Goal: Information Seeking & Learning: Compare options

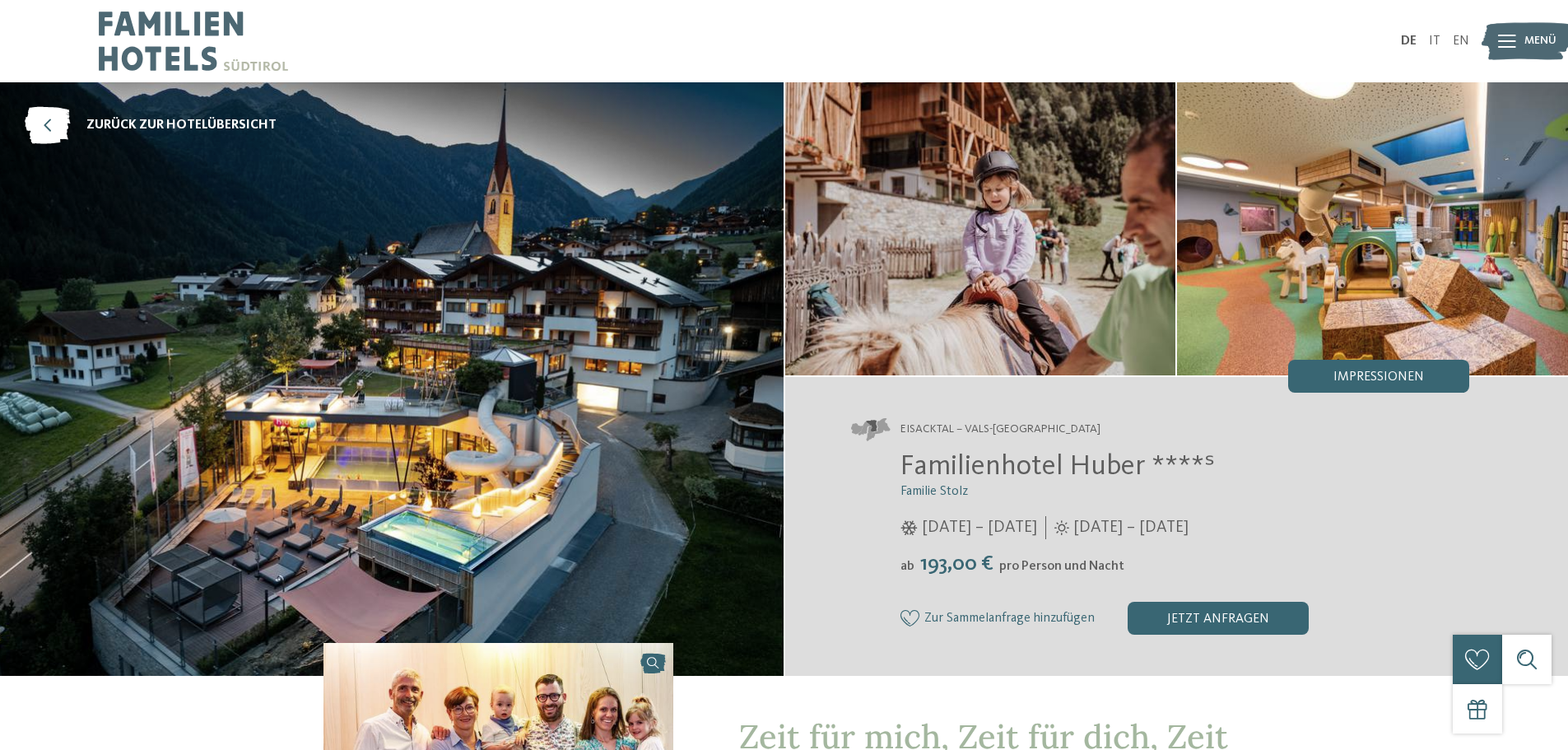
click at [52, 127] on icon at bounding box center [48, 125] width 46 height 37
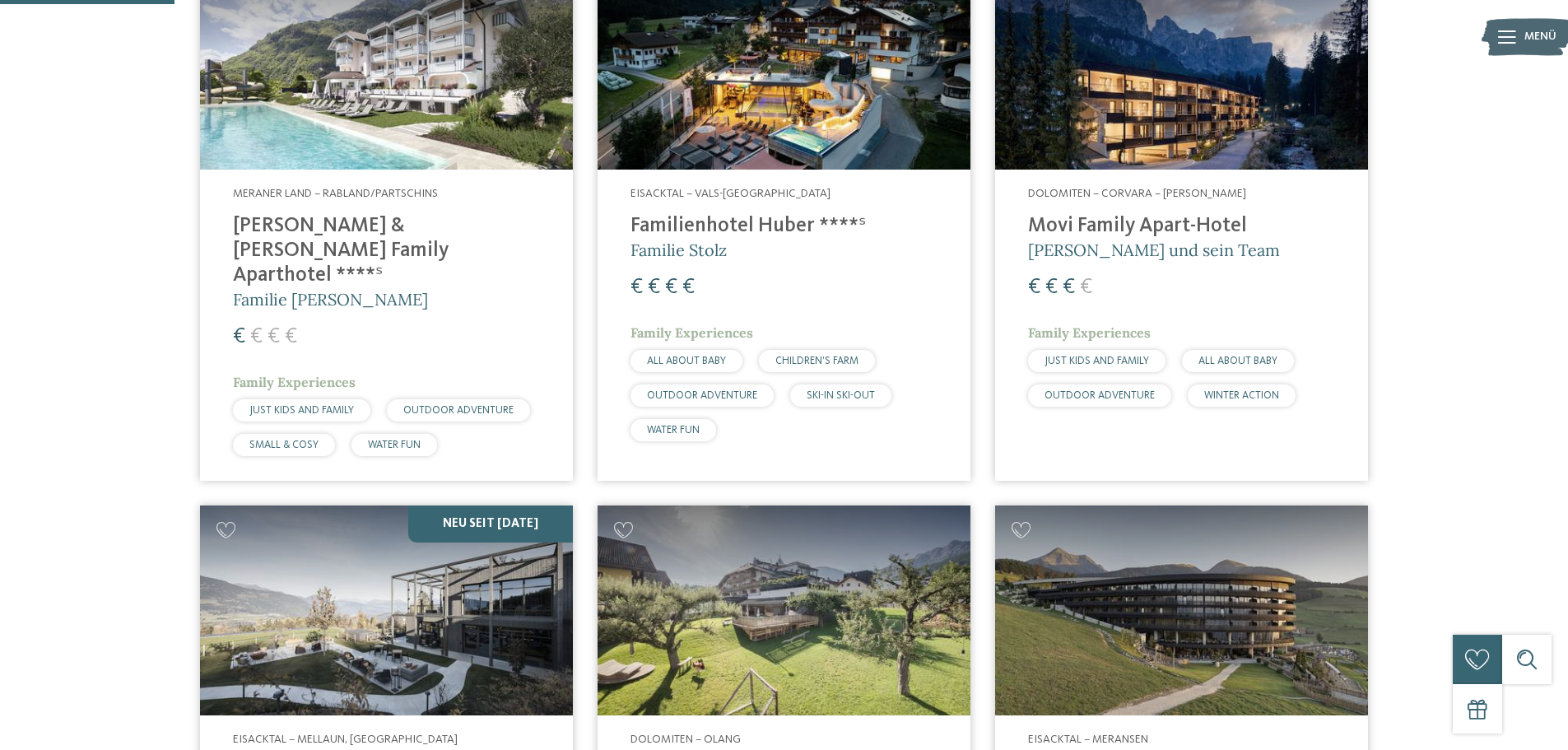
scroll to position [577, 0]
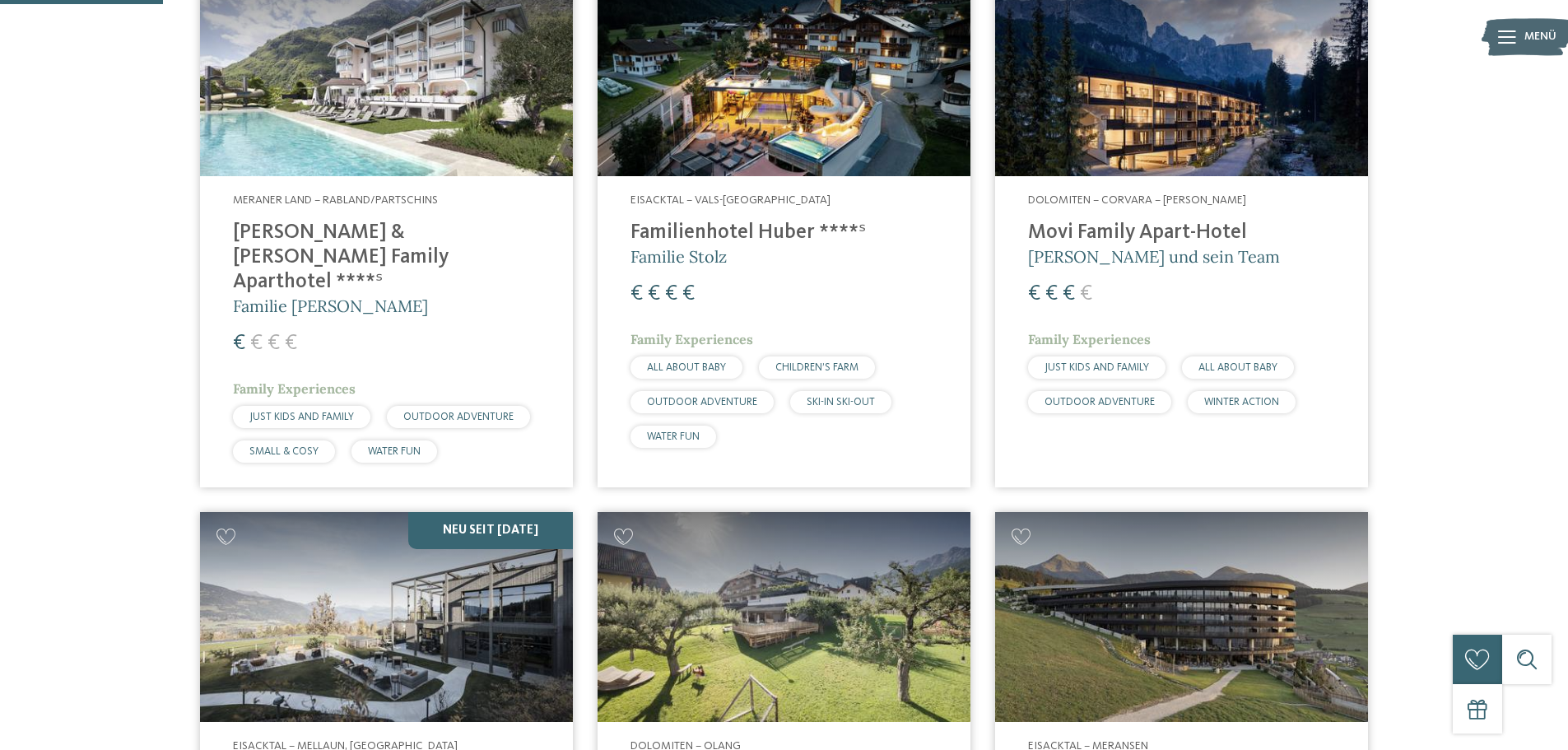
click at [1122, 227] on h4 "Movi Family Apart-Hotel" at bounding box center [1182, 233] width 307 height 25
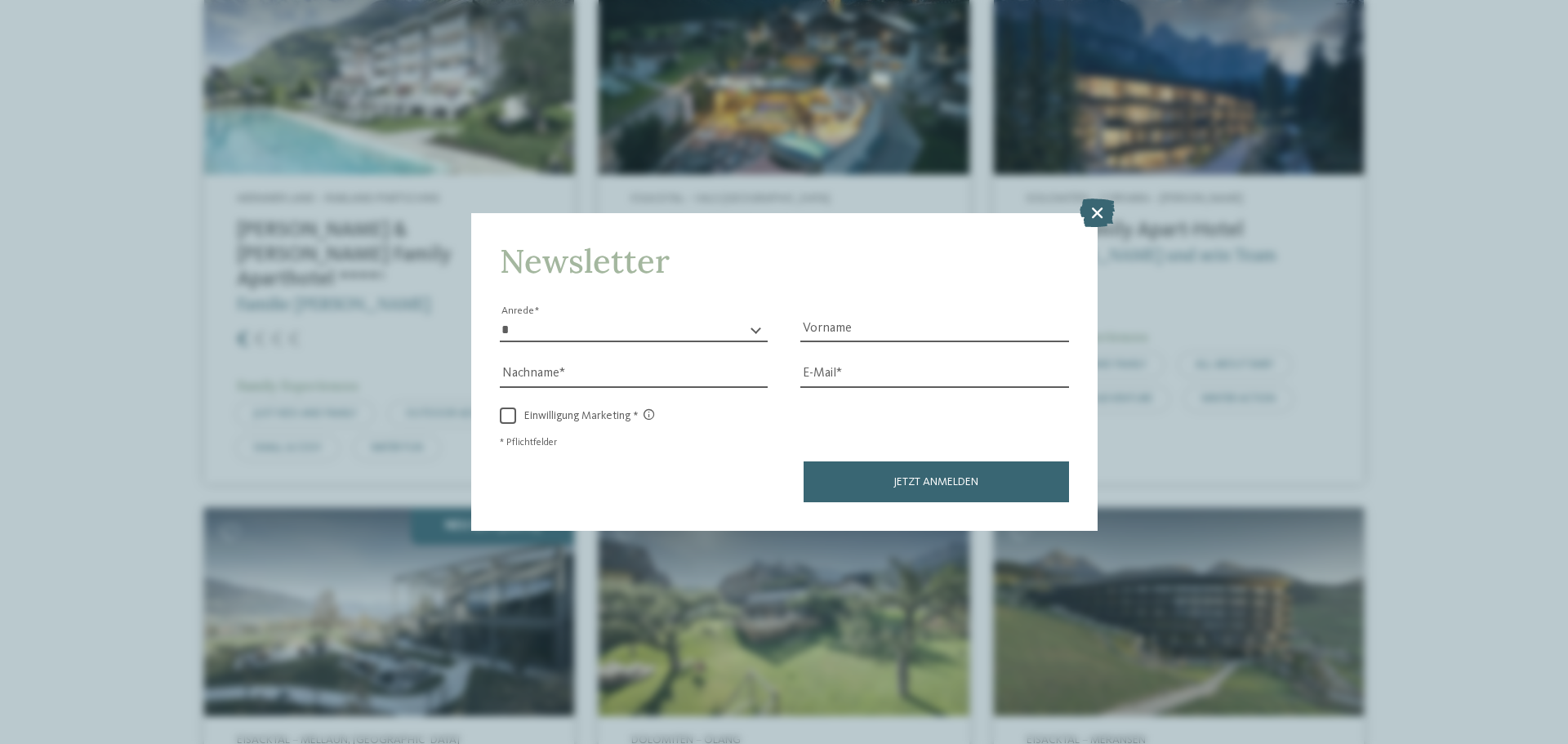
click at [1090, 211] on icon at bounding box center [1098, 212] width 35 height 29
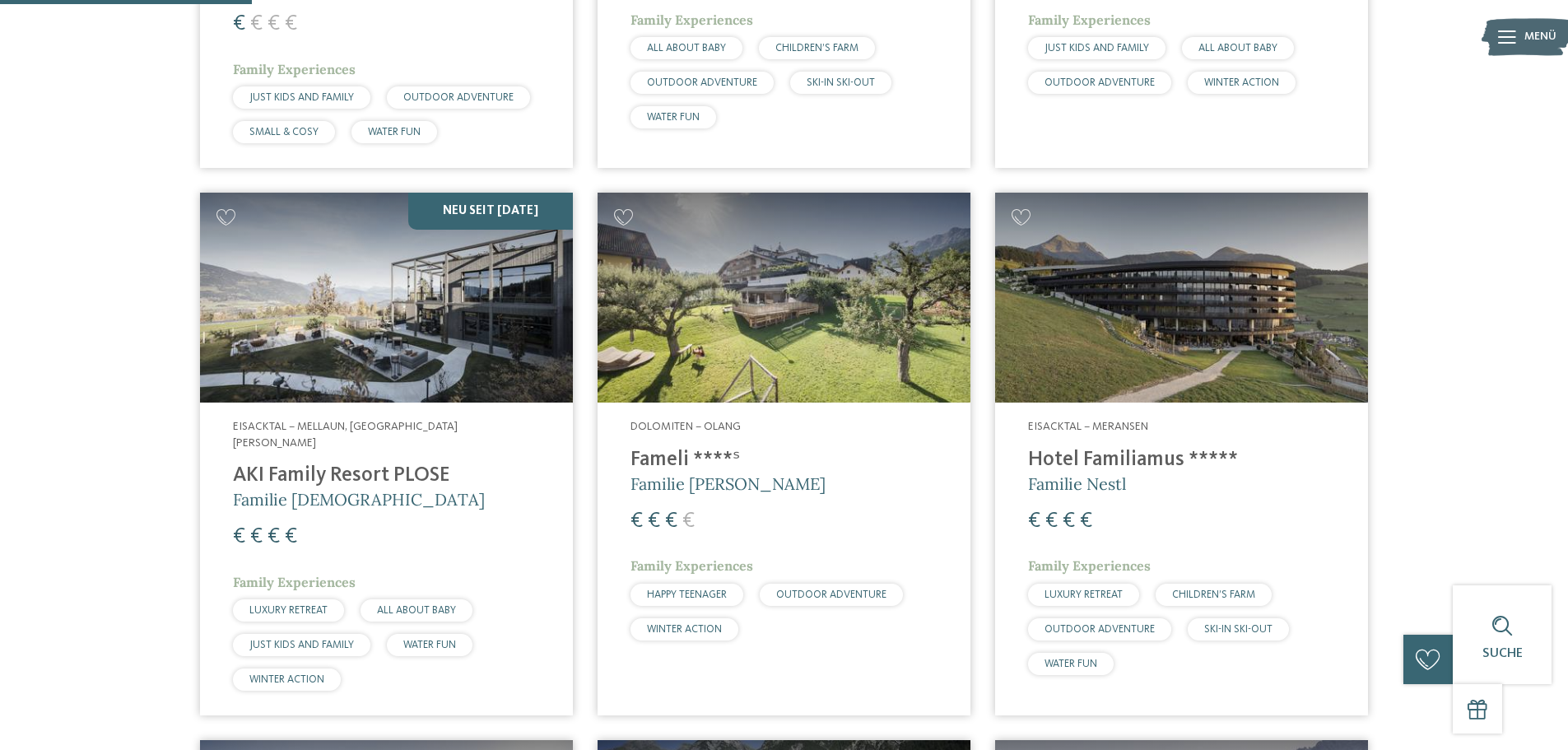
scroll to position [906, 0]
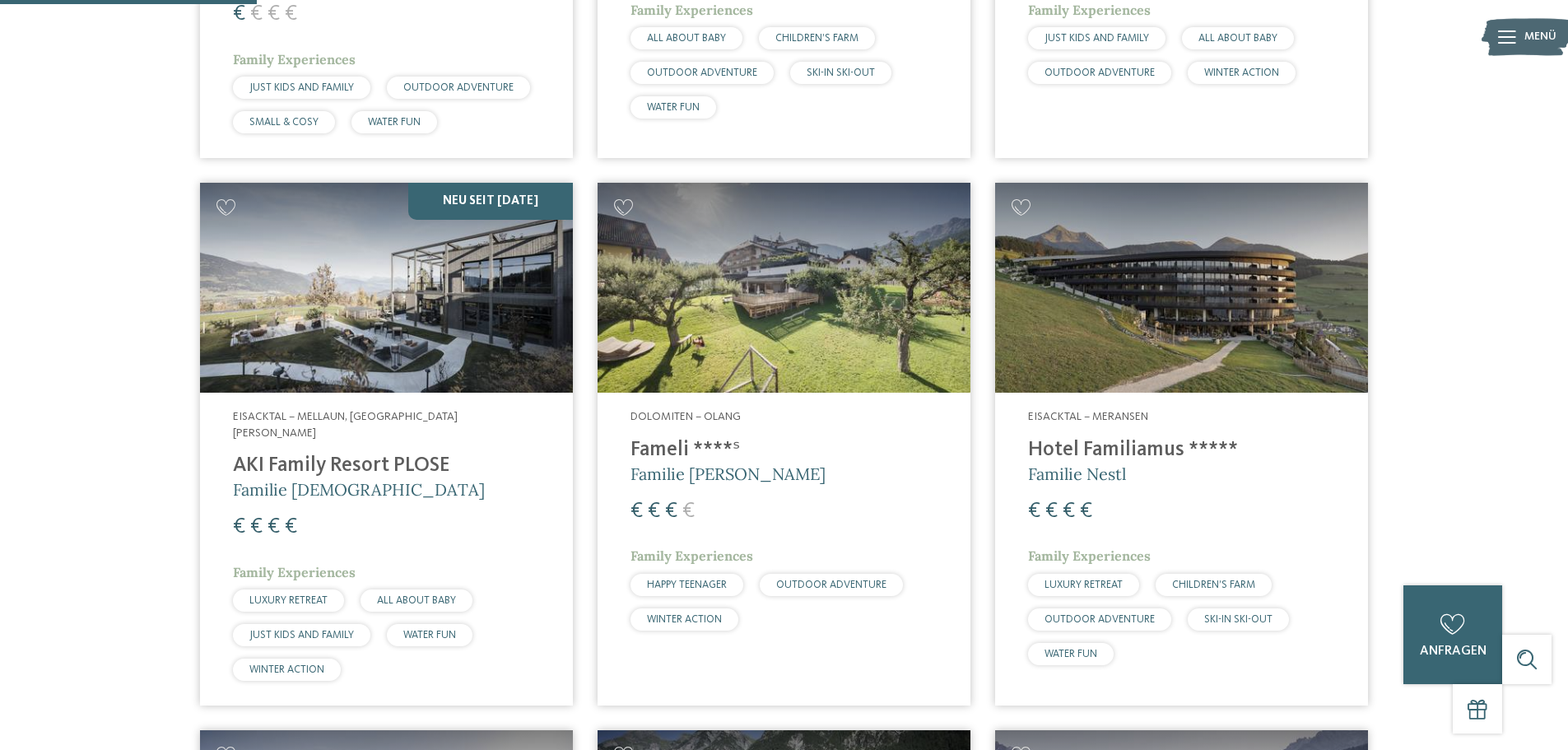
click at [292, 454] on h4 "AKI Family Resort PLOSE" at bounding box center [386, 466] width 307 height 25
click at [678, 411] on span "Dolomiten – Olang" at bounding box center [685, 417] width 110 height 12
click at [1069, 438] on h4 "Hotel Familiamus *****" at bounding box center [1182, 450] width 307 height 25
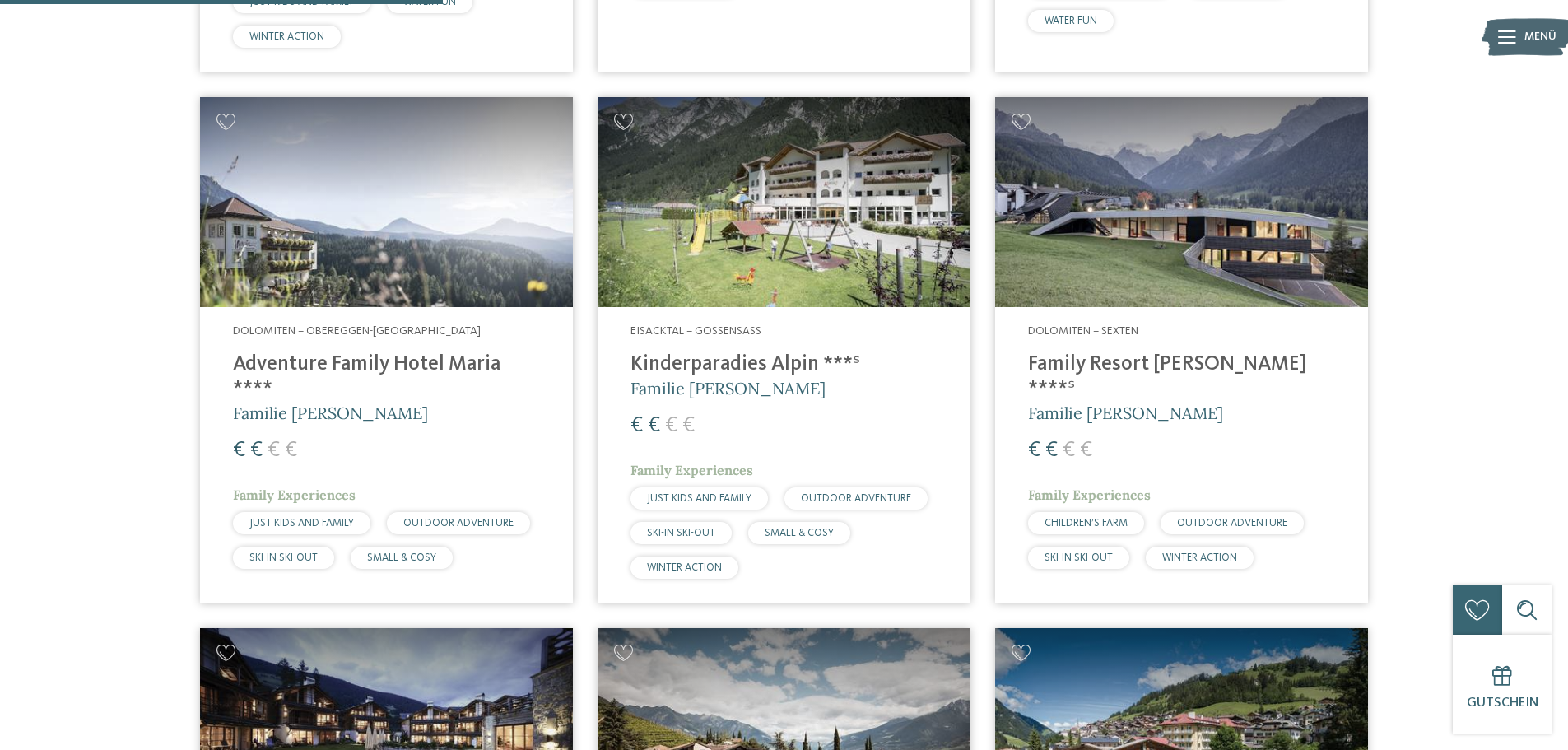
scroll to position [1564, 0]
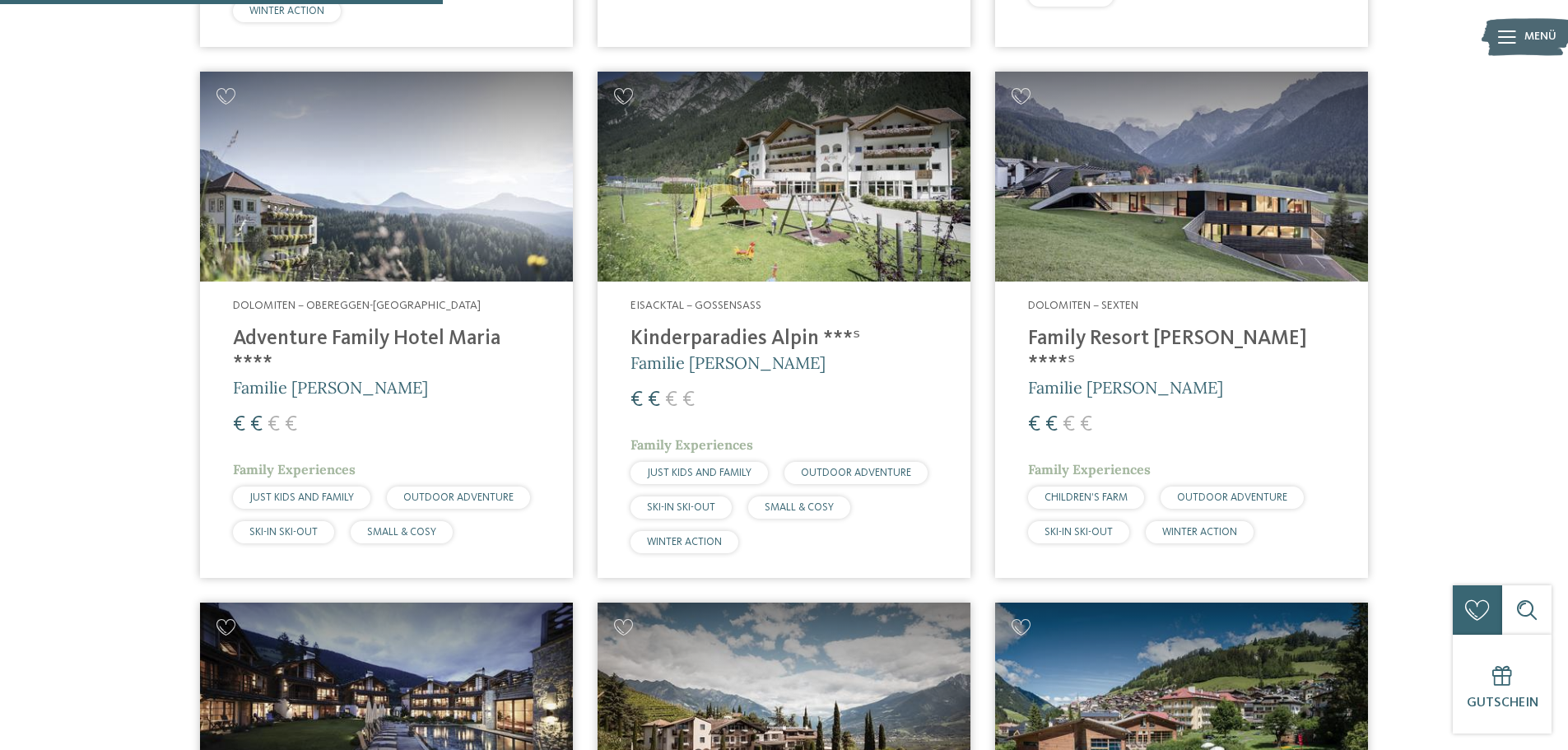
click at [706, 327] on h4 "Kinderparadies Alpin ***ˢ" at bounding box center [784, 339] width 307 height 25
click at [1117, 327] on h4 "Family Resort Rainer ****ˢ" at bounding box center [1182, 352] width 307 height 50
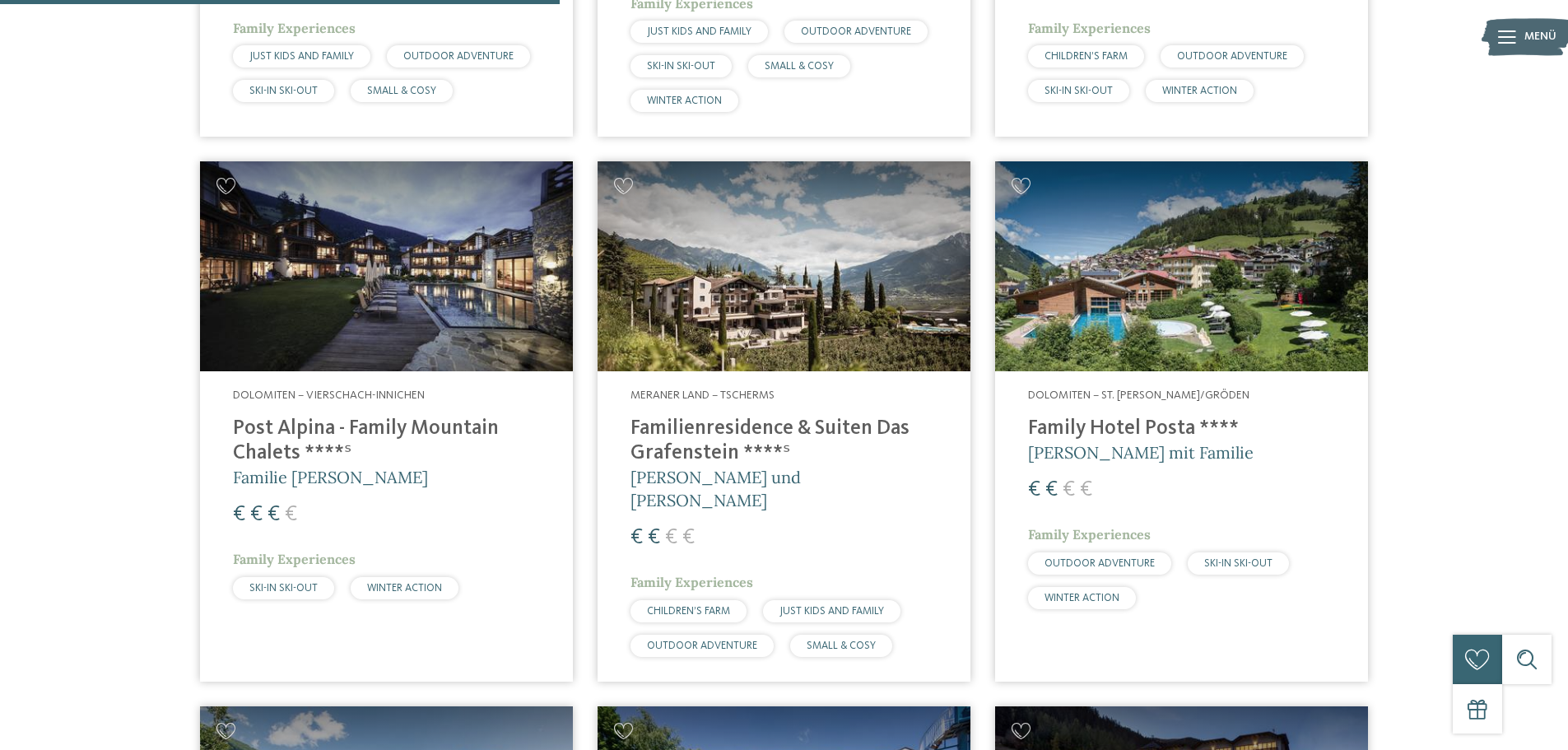
scroll to position [1976, 0]
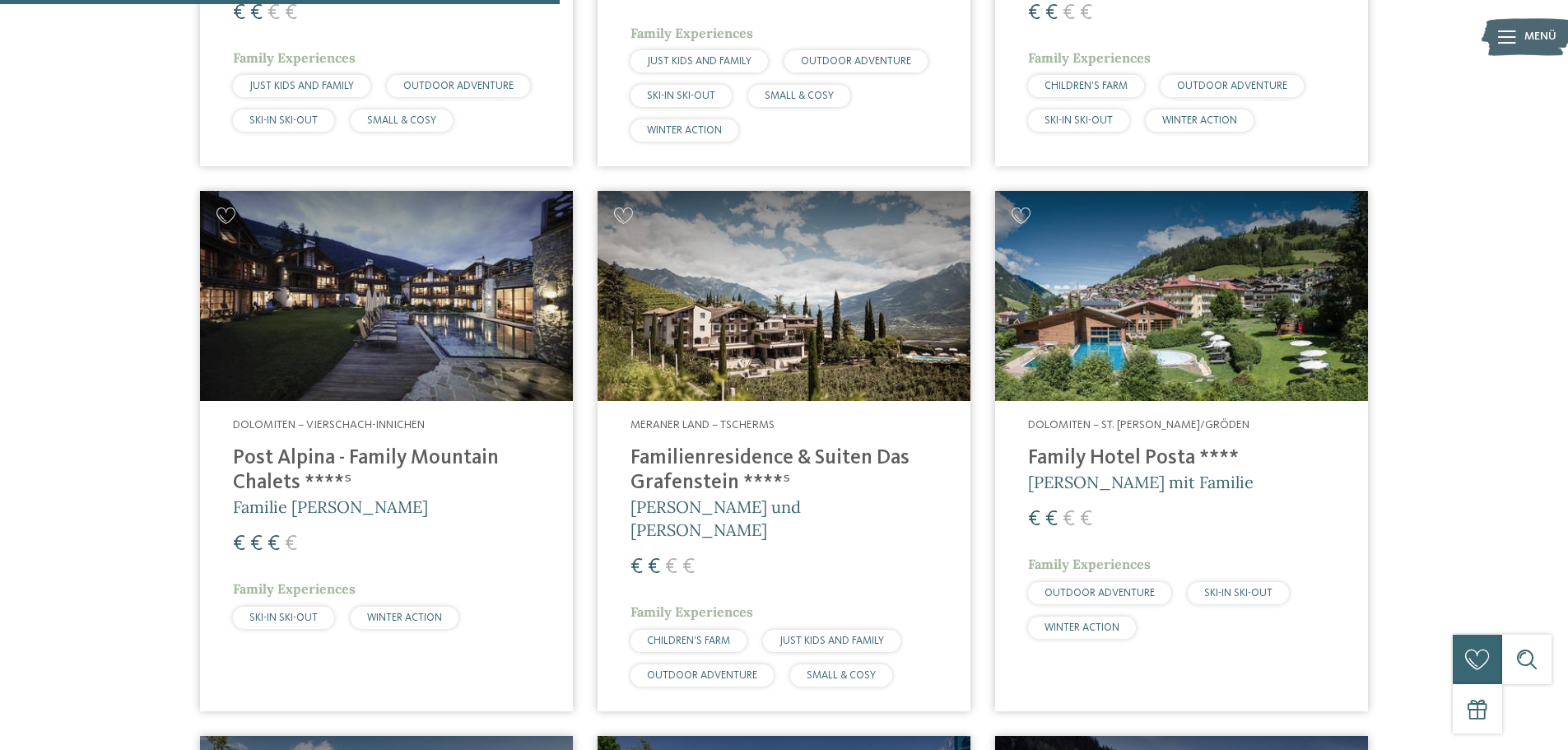
click at [294, 446] on h4 "Post Alpina - Family Mountain Chalets ****ˢ" at bounding box center [386, 471] width 307 height 50
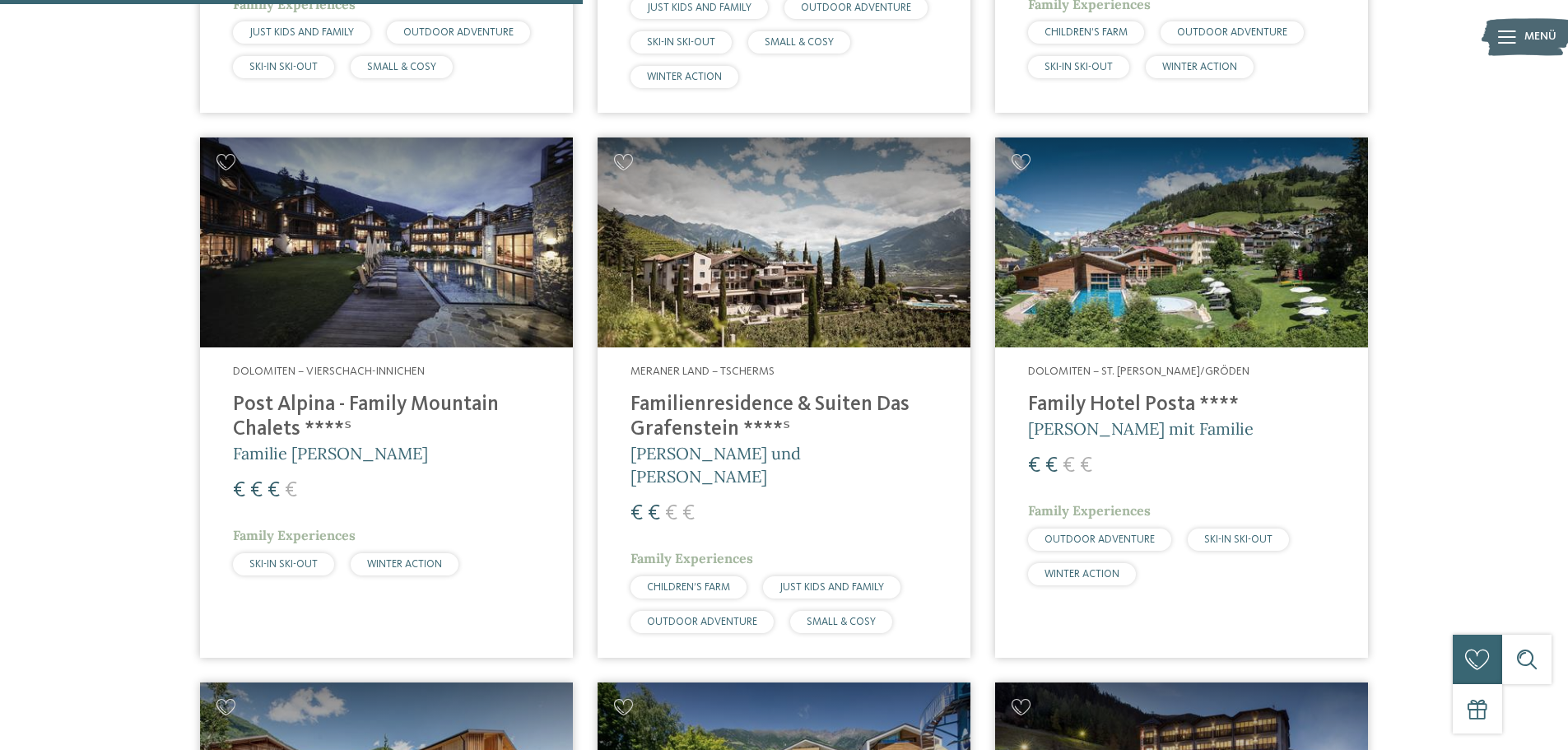
scroll to position [2058, 0]
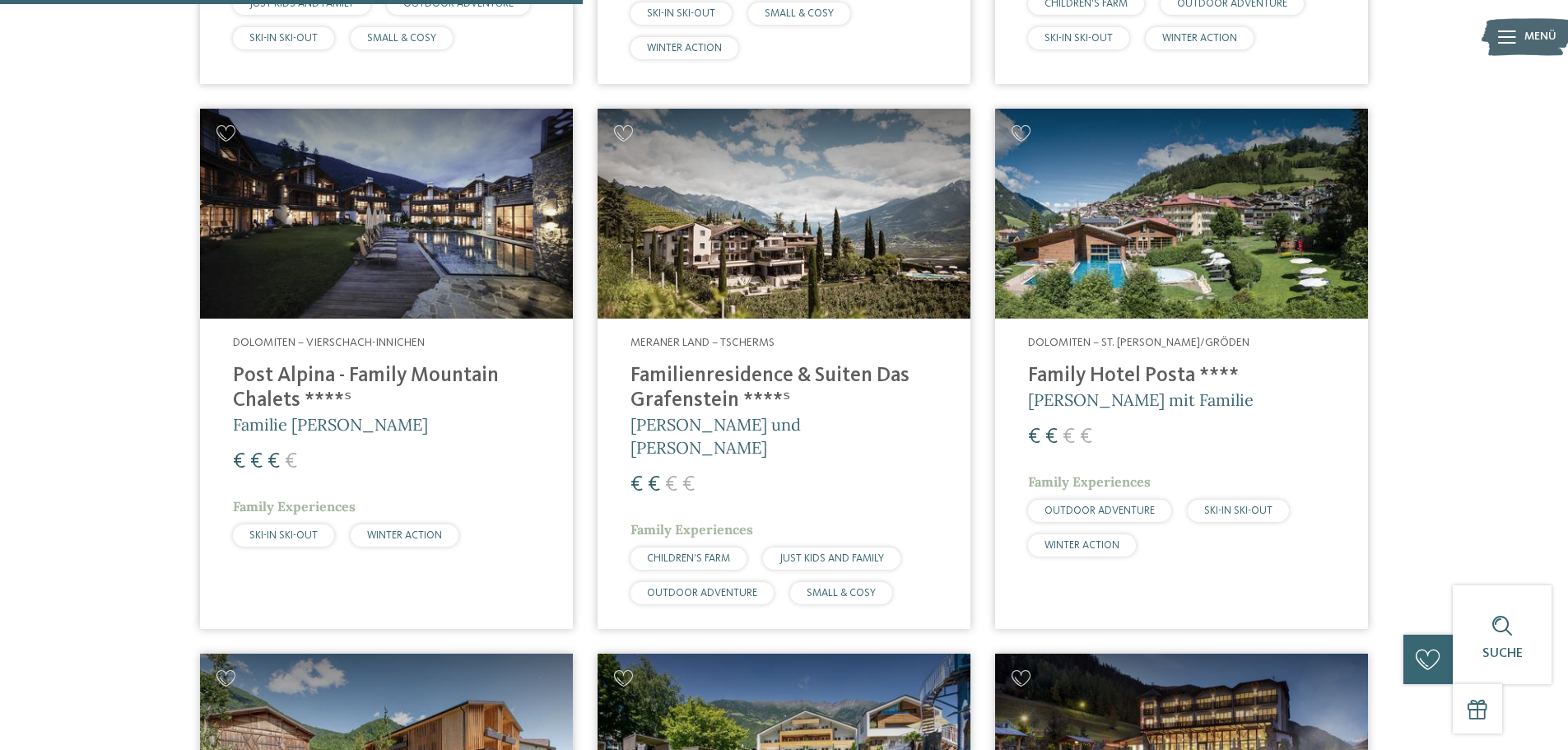
click at [1078, 364] on h4 "Family Hotel Posta ****" at bounding box center [1182, 375] width 307 height 25
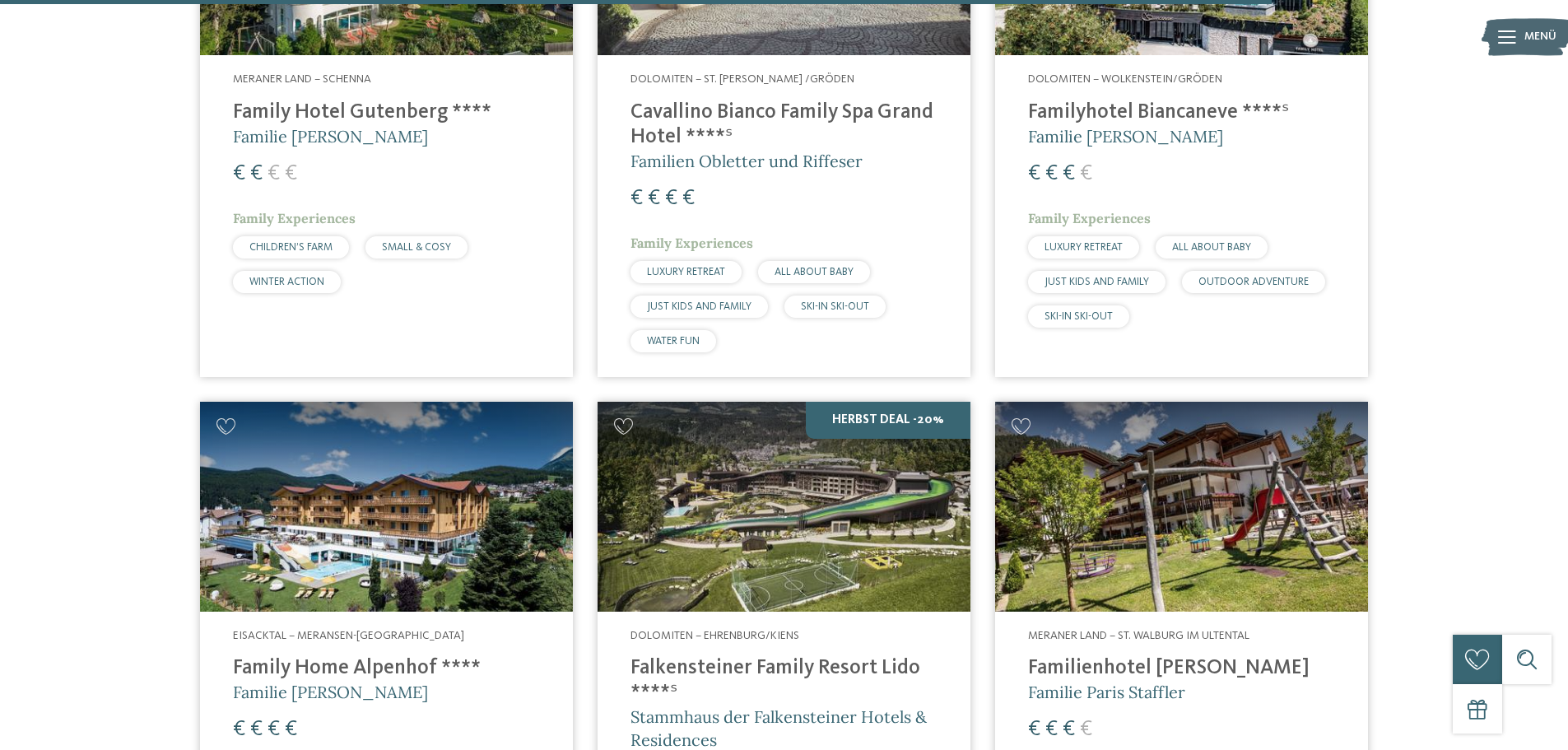
scroll to position [4446, 0]
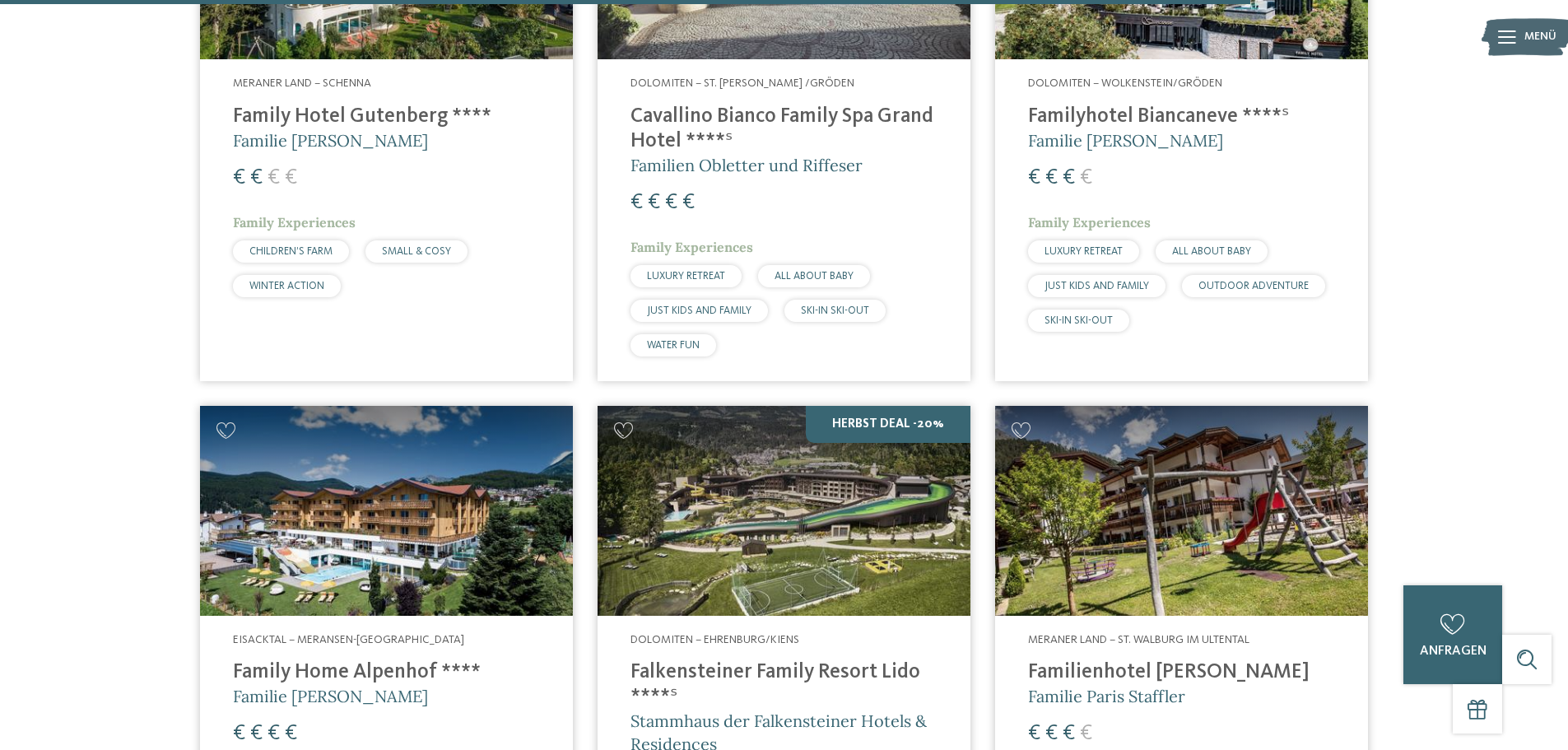
click at [277, 660] on h4 "Family Home Alpenhof ****" at bounding box center [386, 672] width 307 height 25
click at [287, 660] on h4 "Family Home Alpenhof ****" at bounding box center [386, 672] width 307 height 25
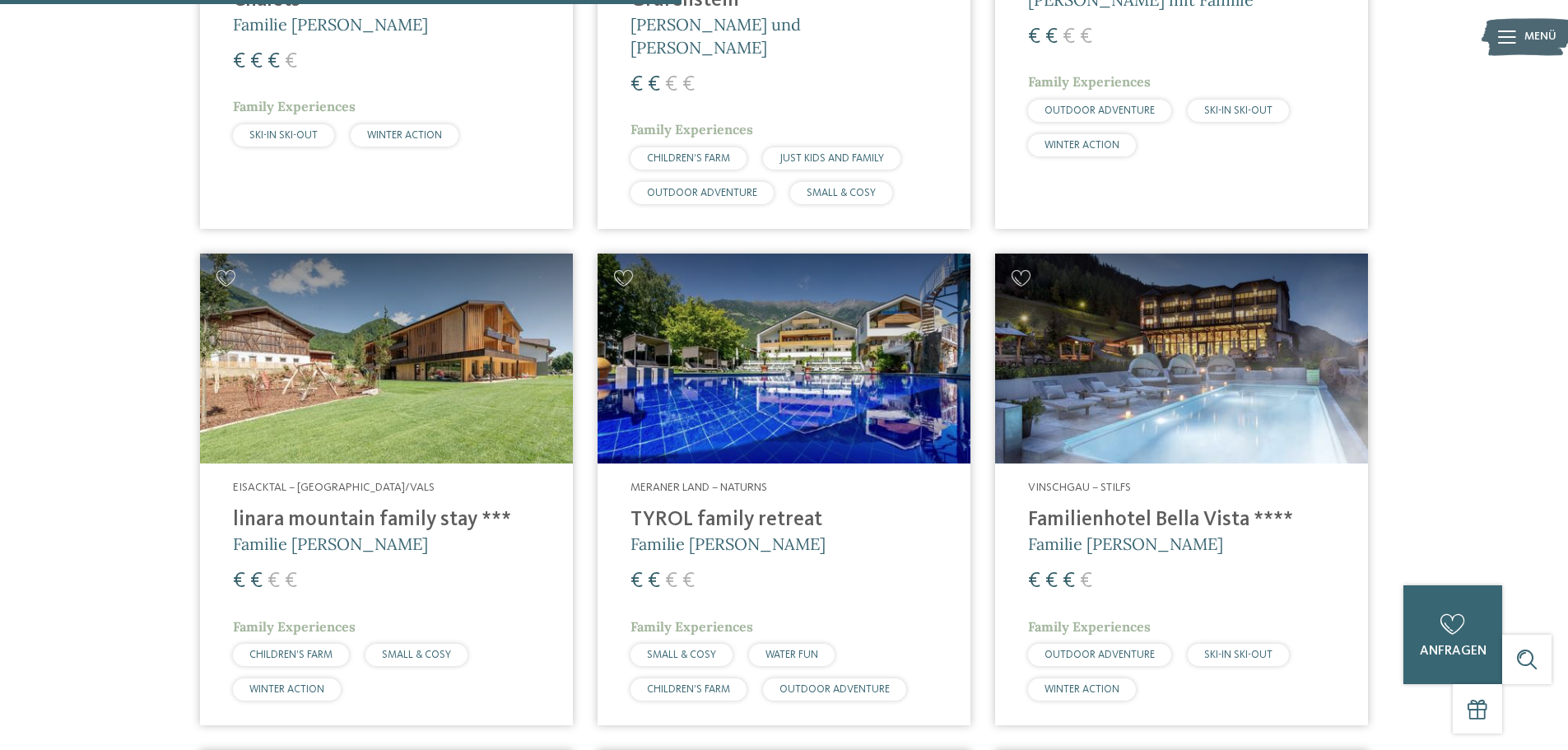
scroll to position [2470, 0]
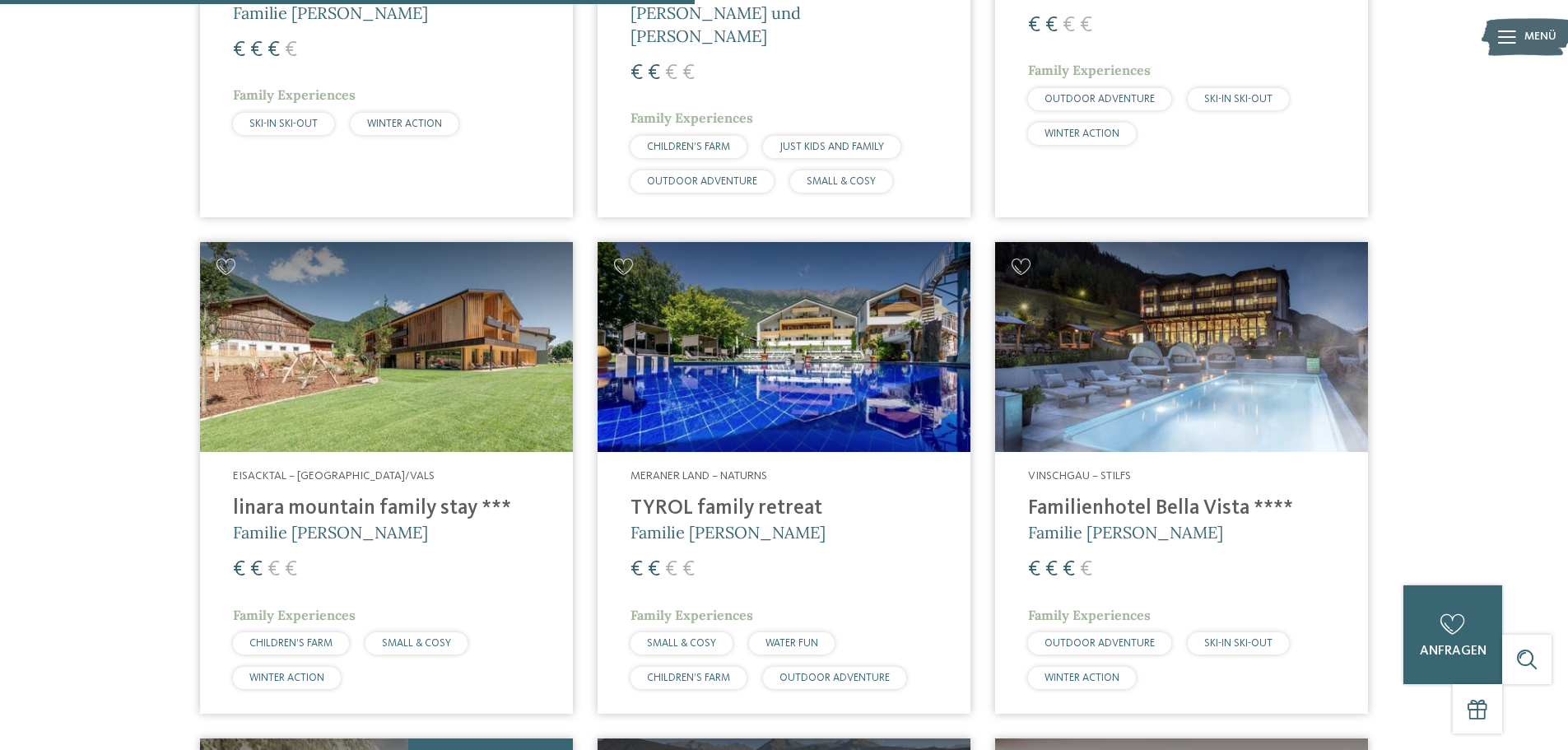
click at [294, 496] on h4 "linara mountain family stay ***" at bounding box center [386, 508] width 307 height 25
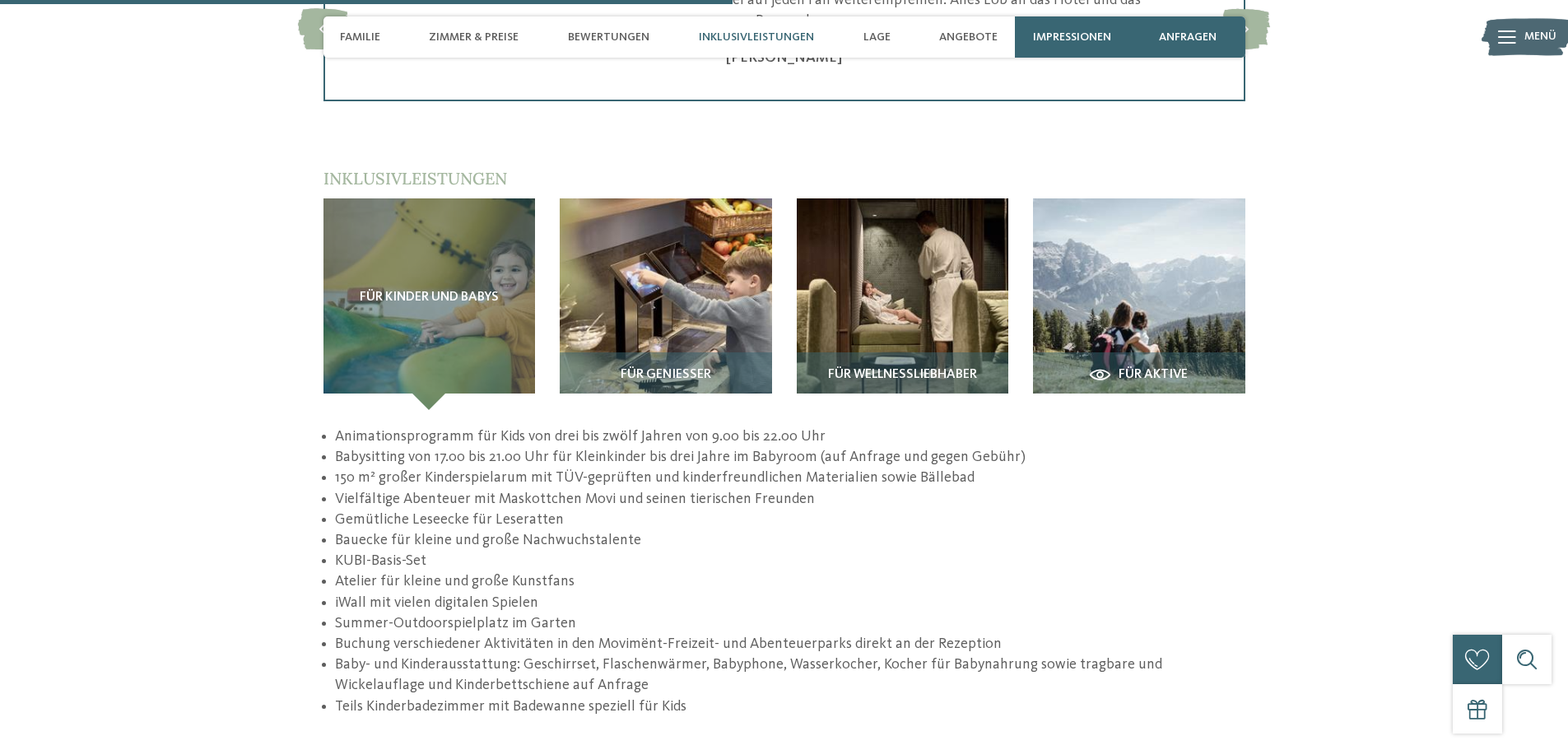
scroll to position [2717, 0]
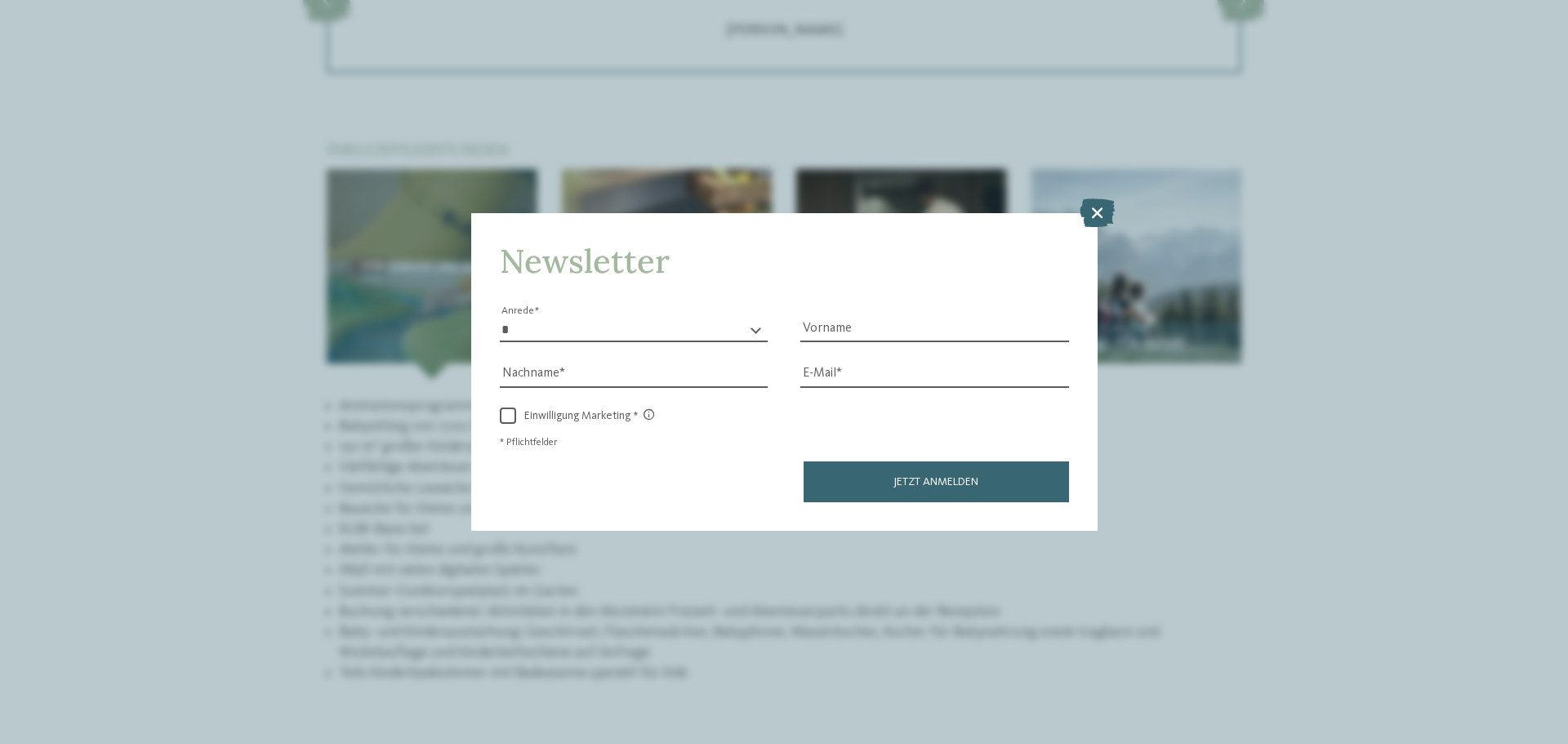
click at [1096, 213] on icon at bounding box center [1098, 212] width 35 height 29
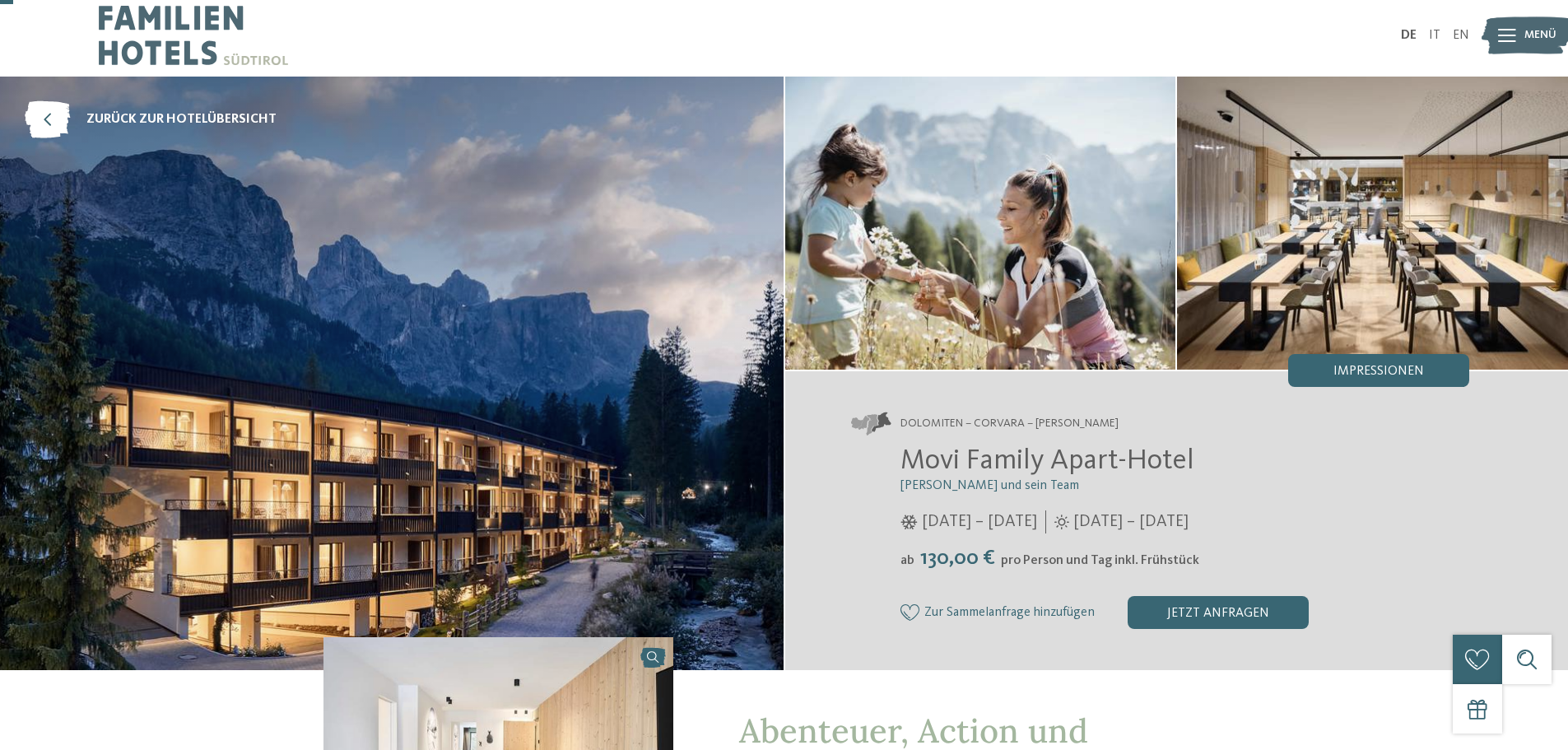
scroll to position [0, 0]
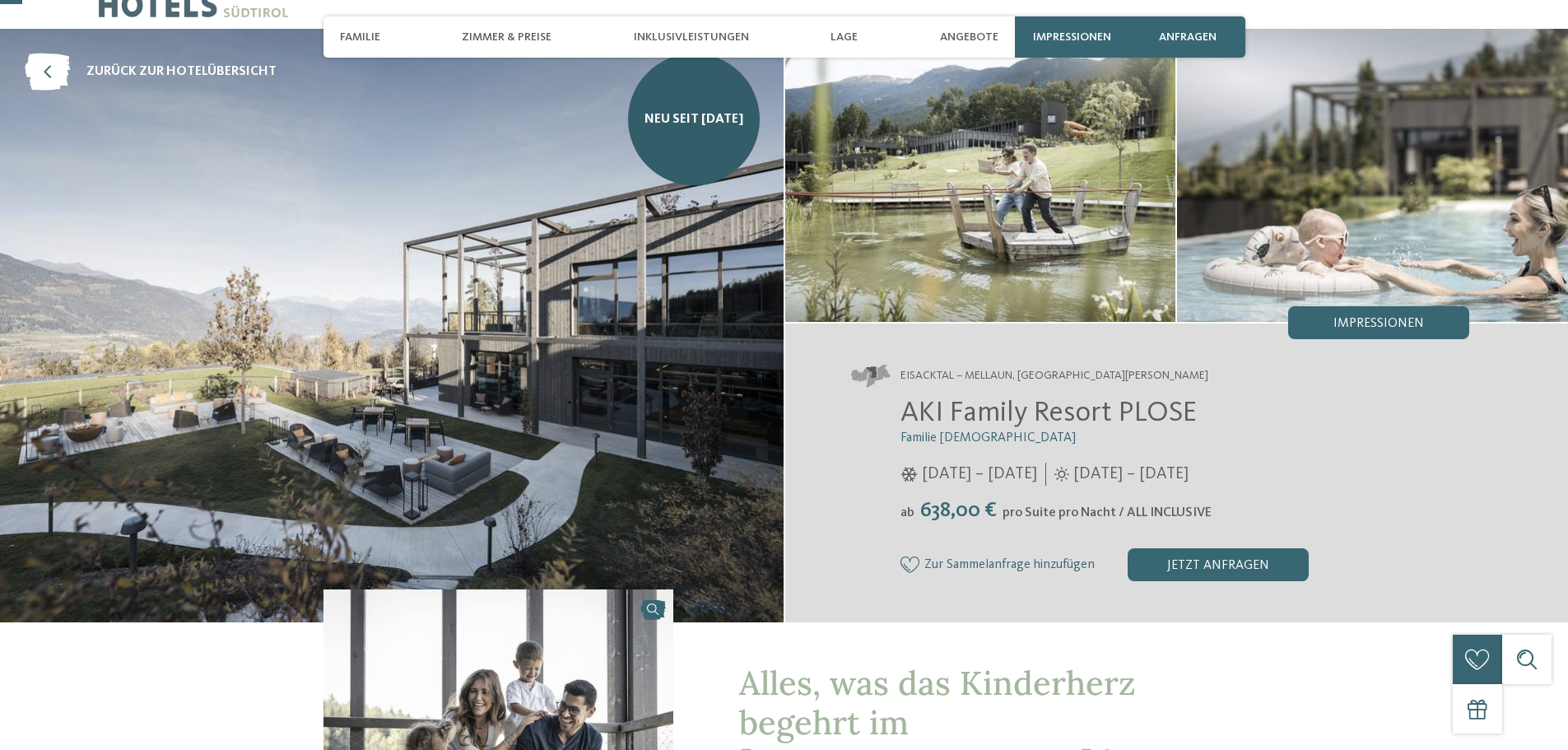
scroll to position [82, 0]
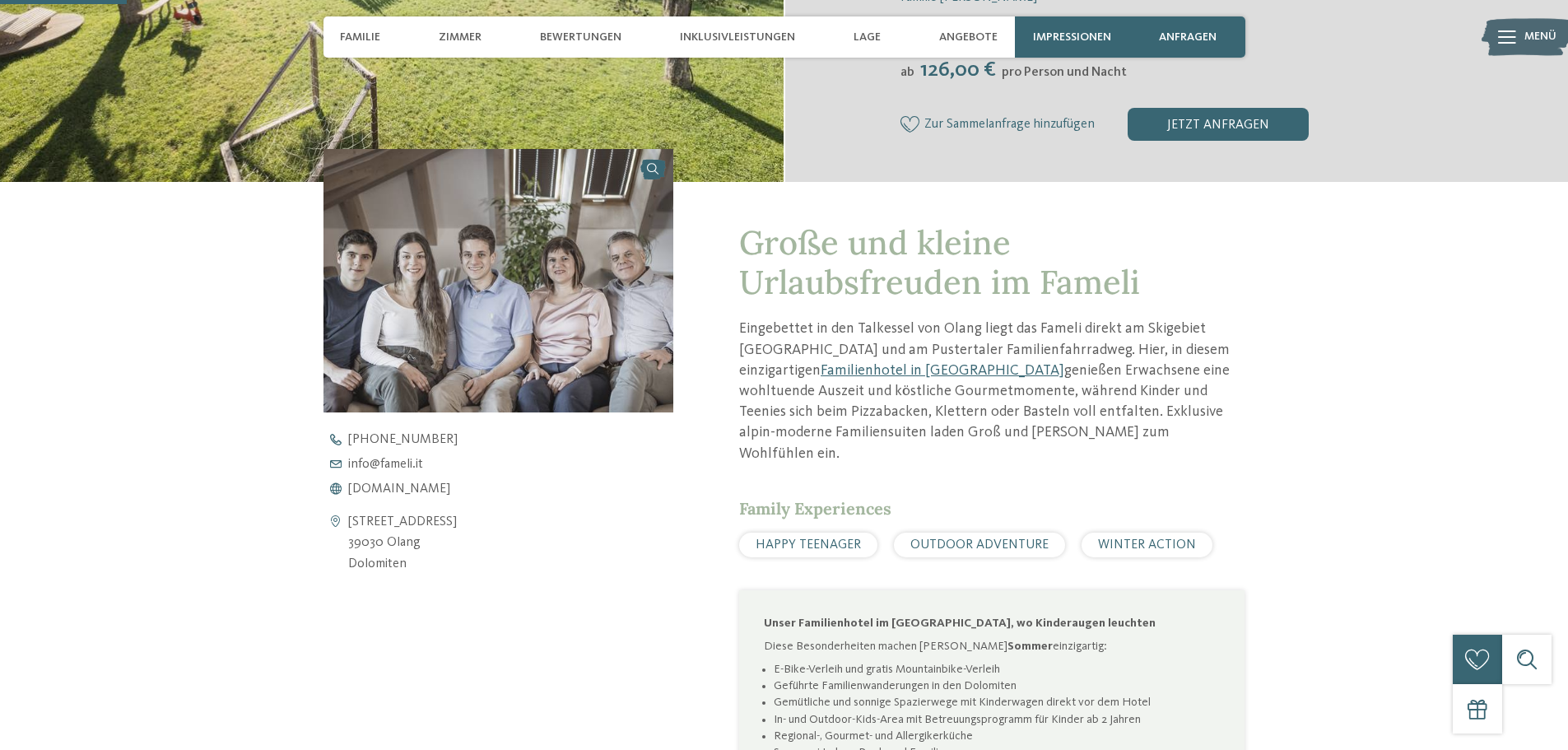
scroll to position [82, 0]
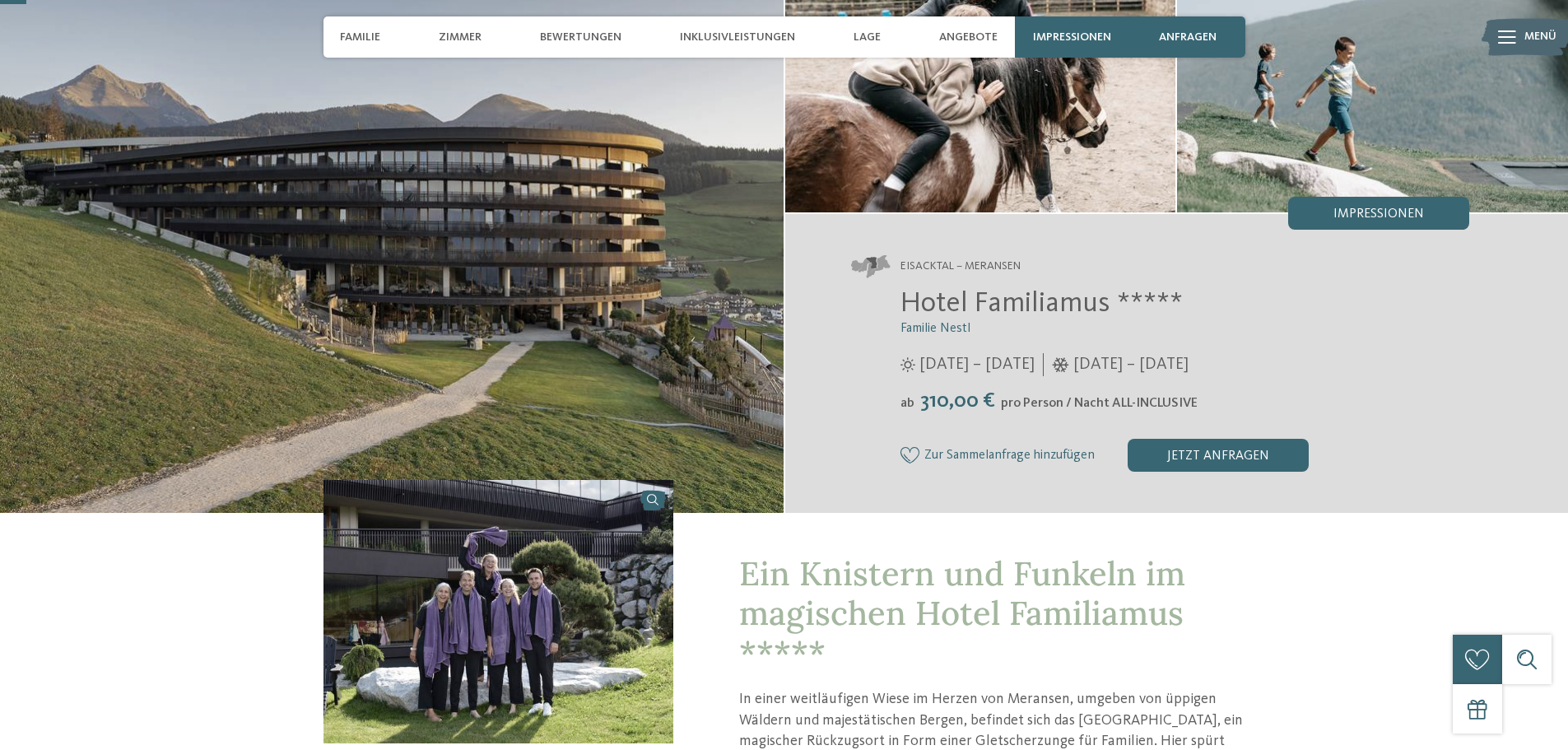
scroll to position [82, 0]
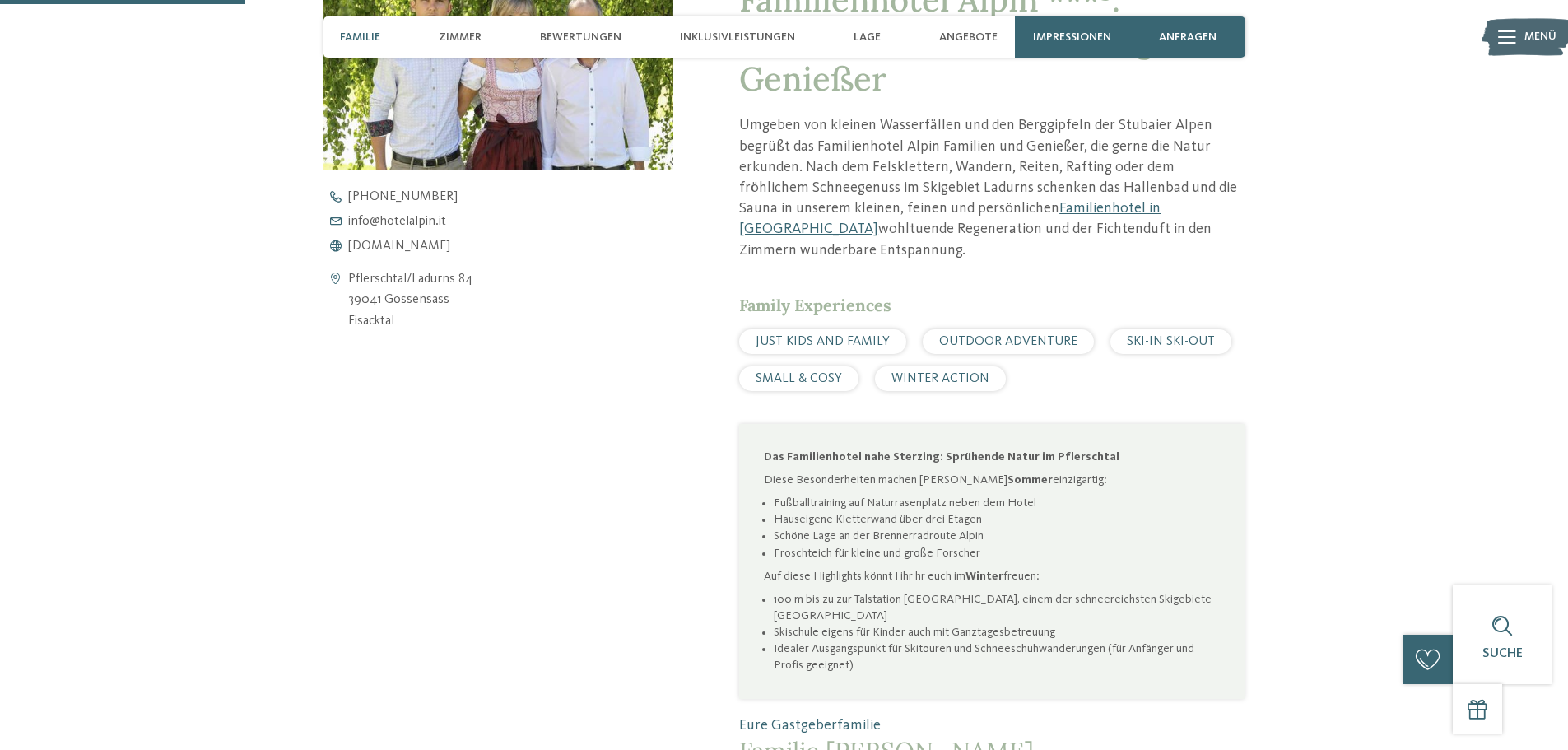
scroll to position [906, 0]
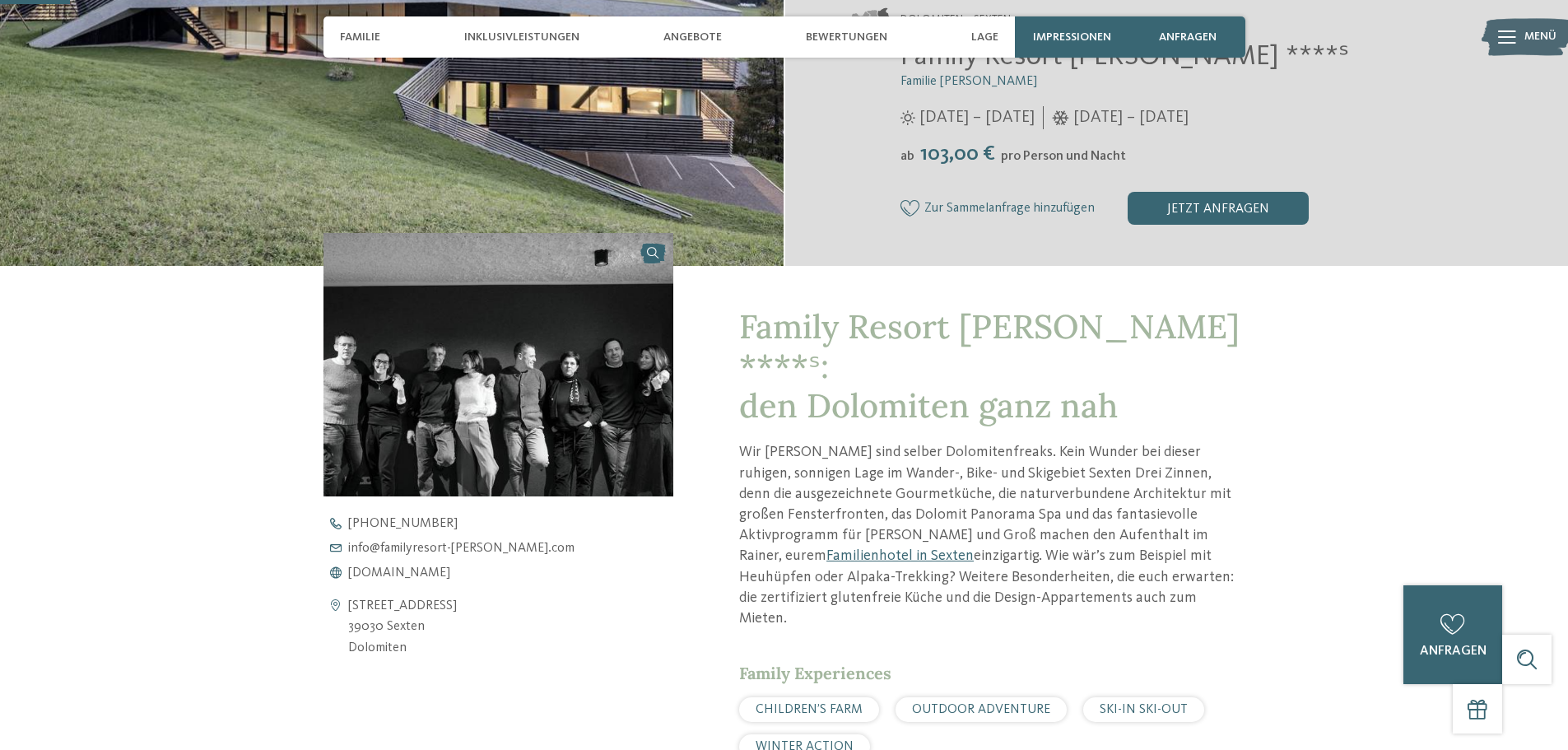
scroll to position [411, 0]
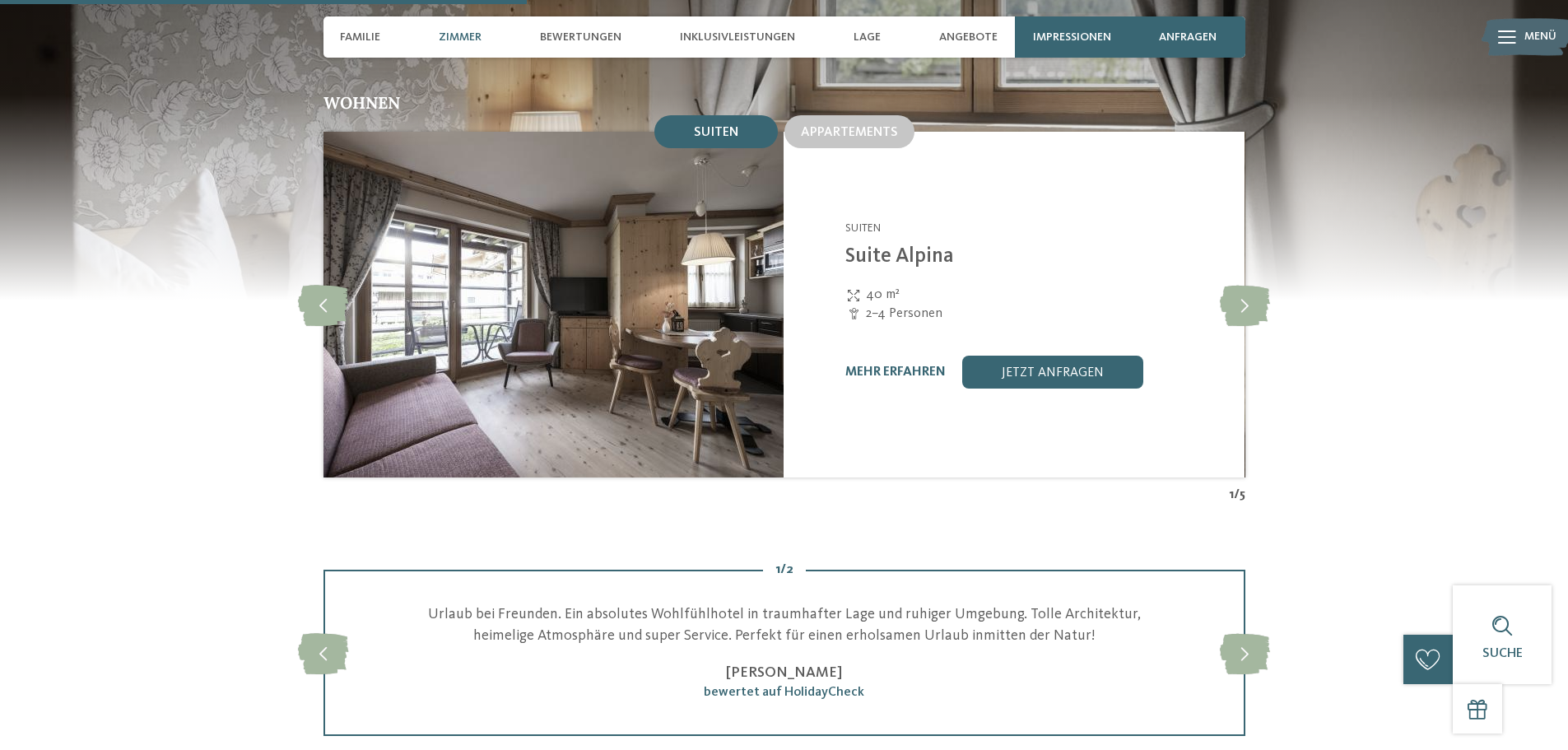
scroll to position [1811, 0]
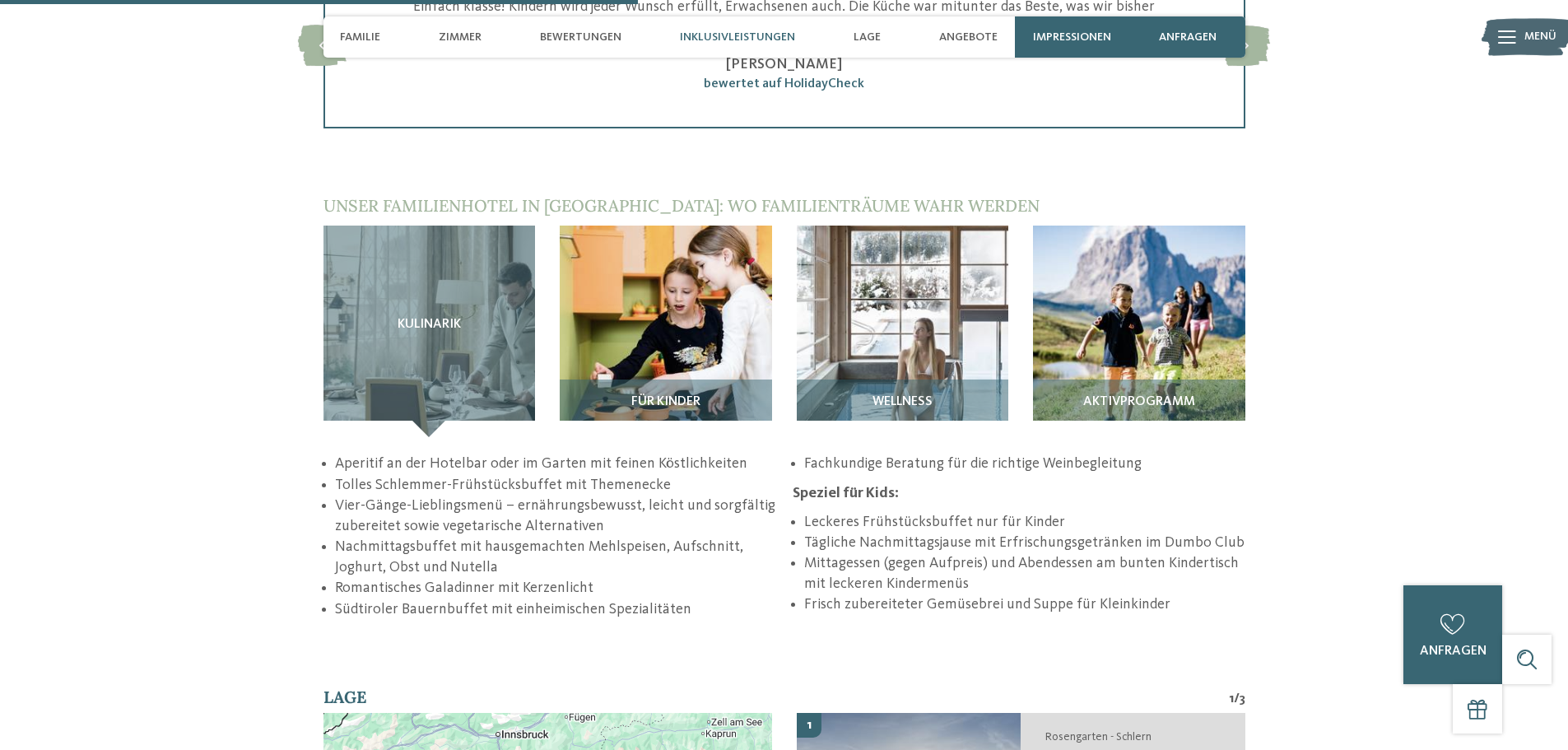
scroll to position [2305, 0]
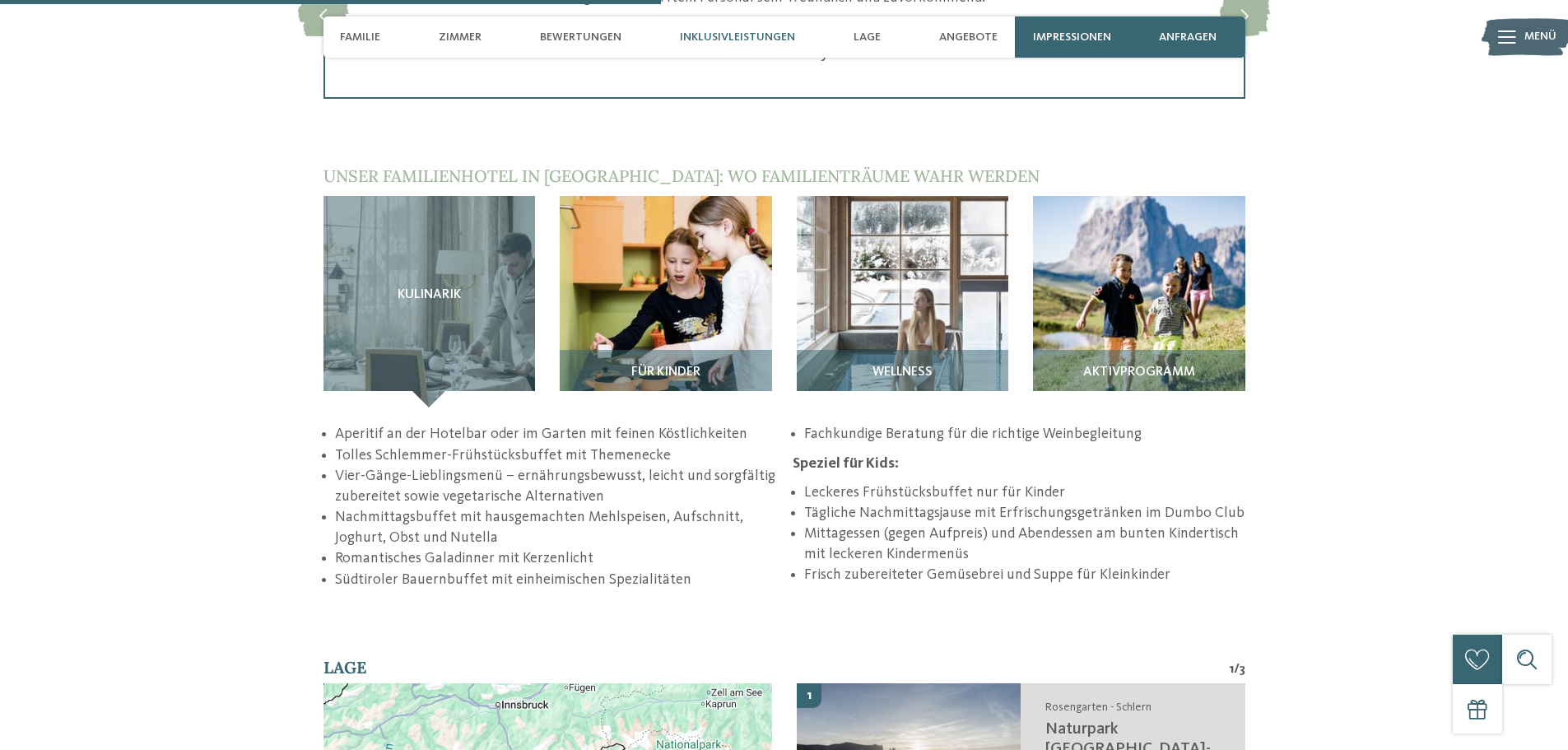
click at [661, 350] on div "Für Kinder" at bounding box center [666, 378] width 212 height 57
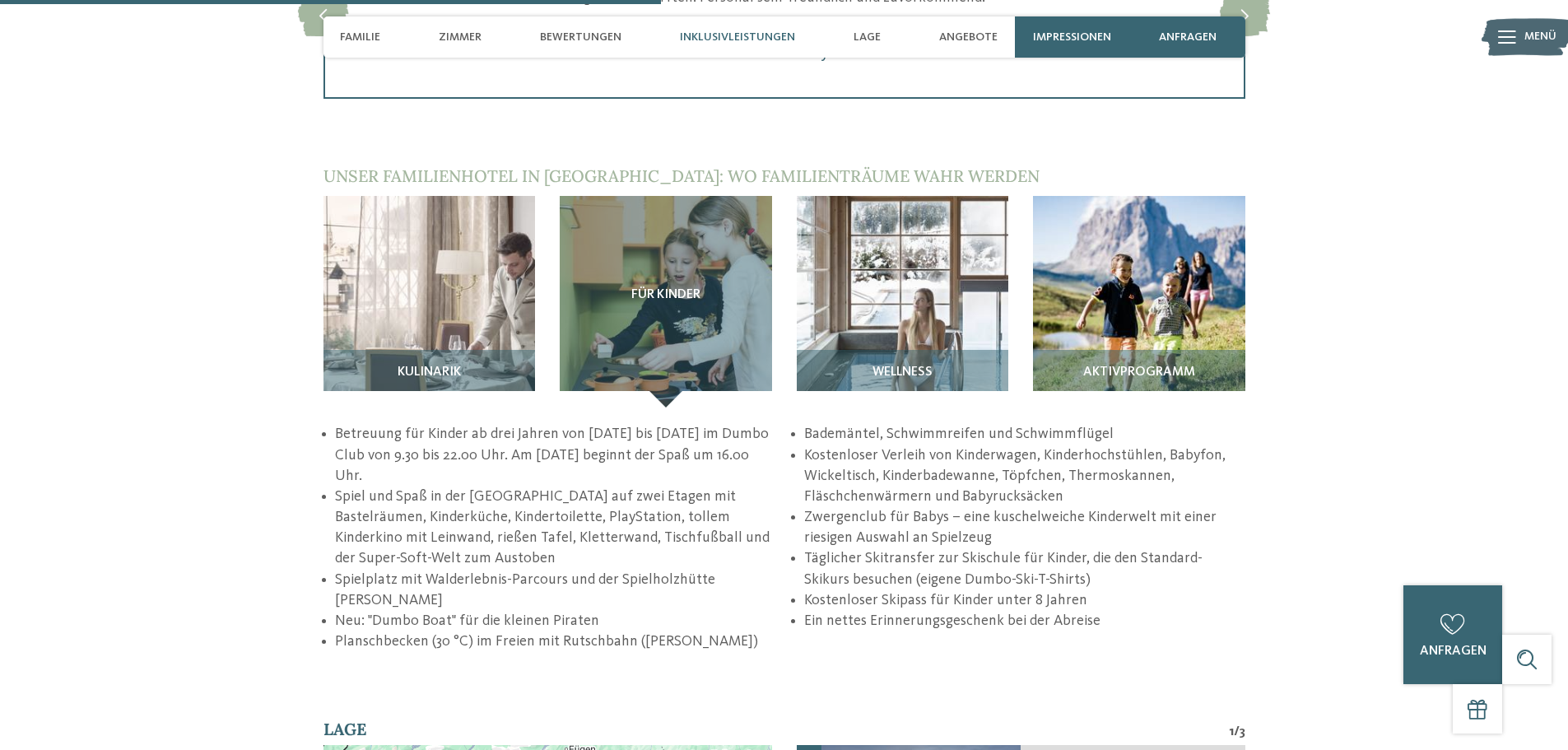
click at [913, 366] on span "Wellness" at bounding box center [902, 373] width 60 height 15
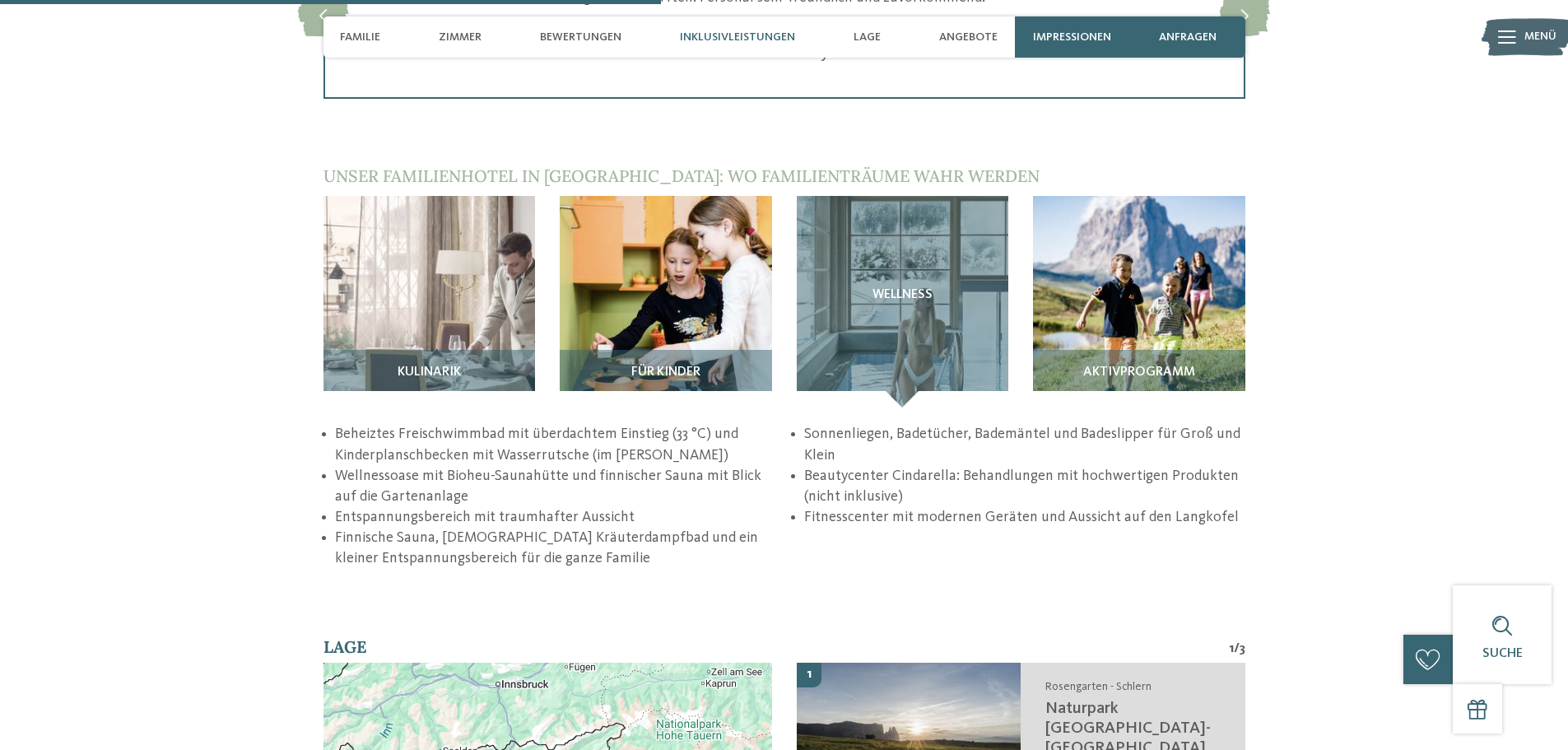
click at [1143, 350] on div "Aktivprogramm" at bounding box center [1139, 378] width 212 height 57
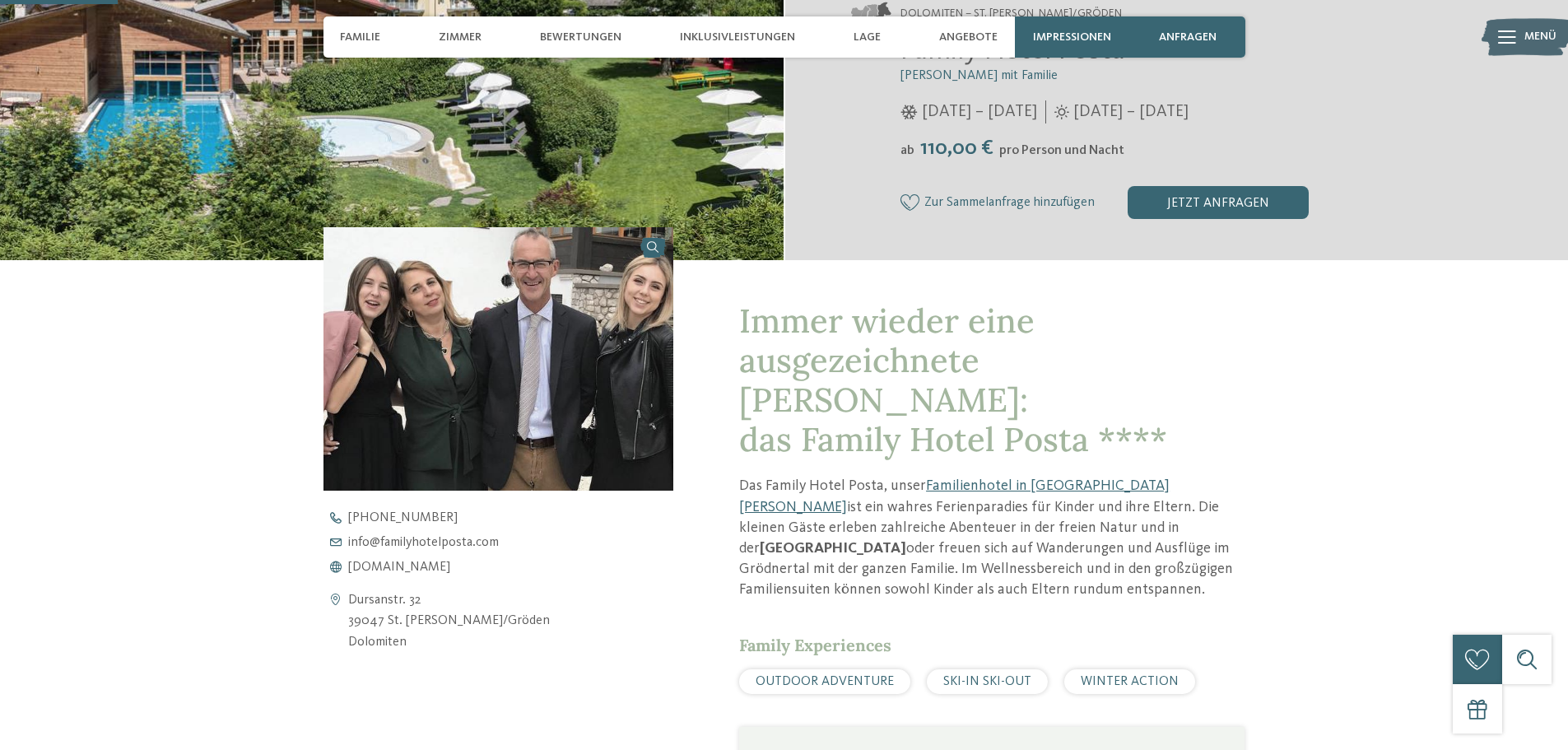
scroll to position [411, 0]
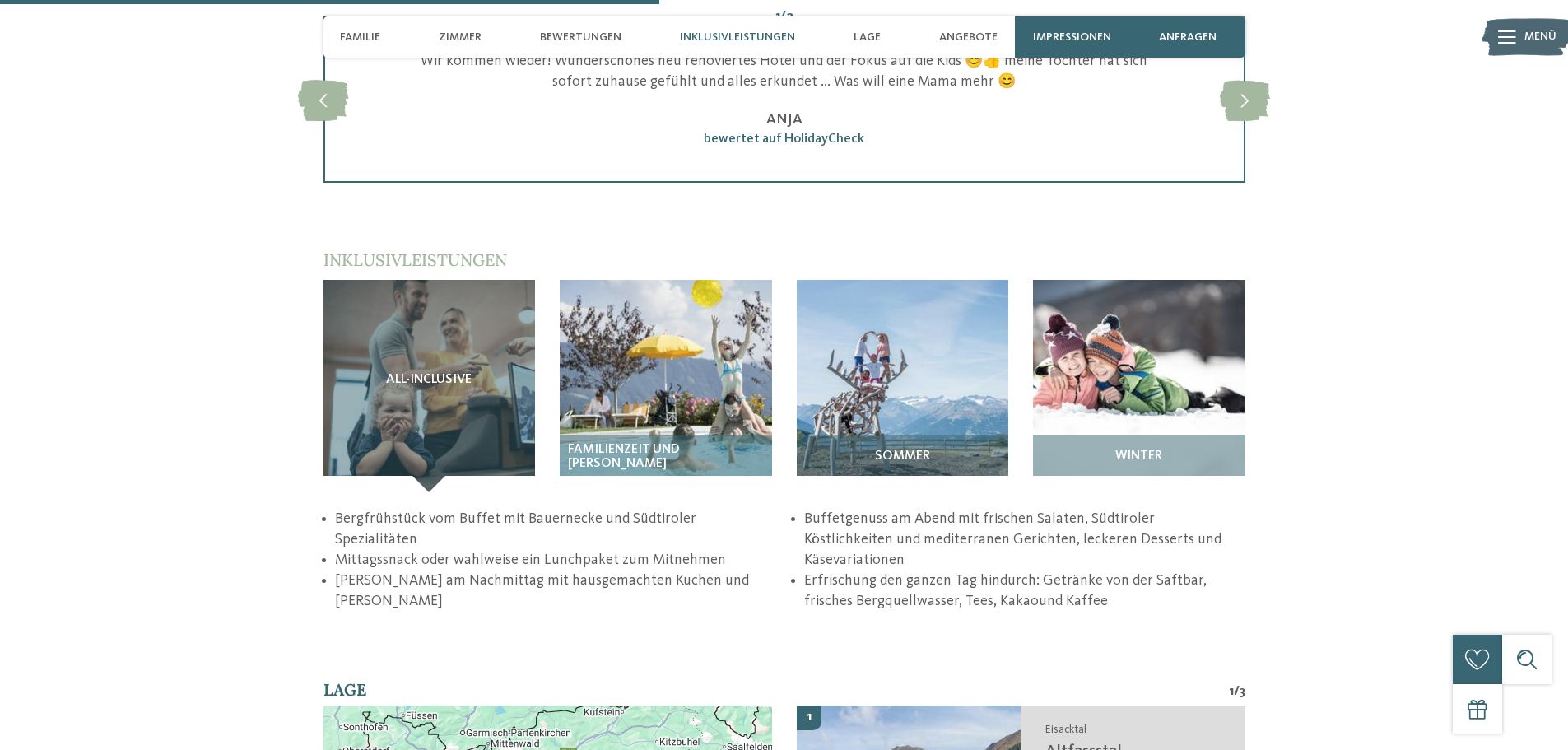
scroll to position [2305, 0]
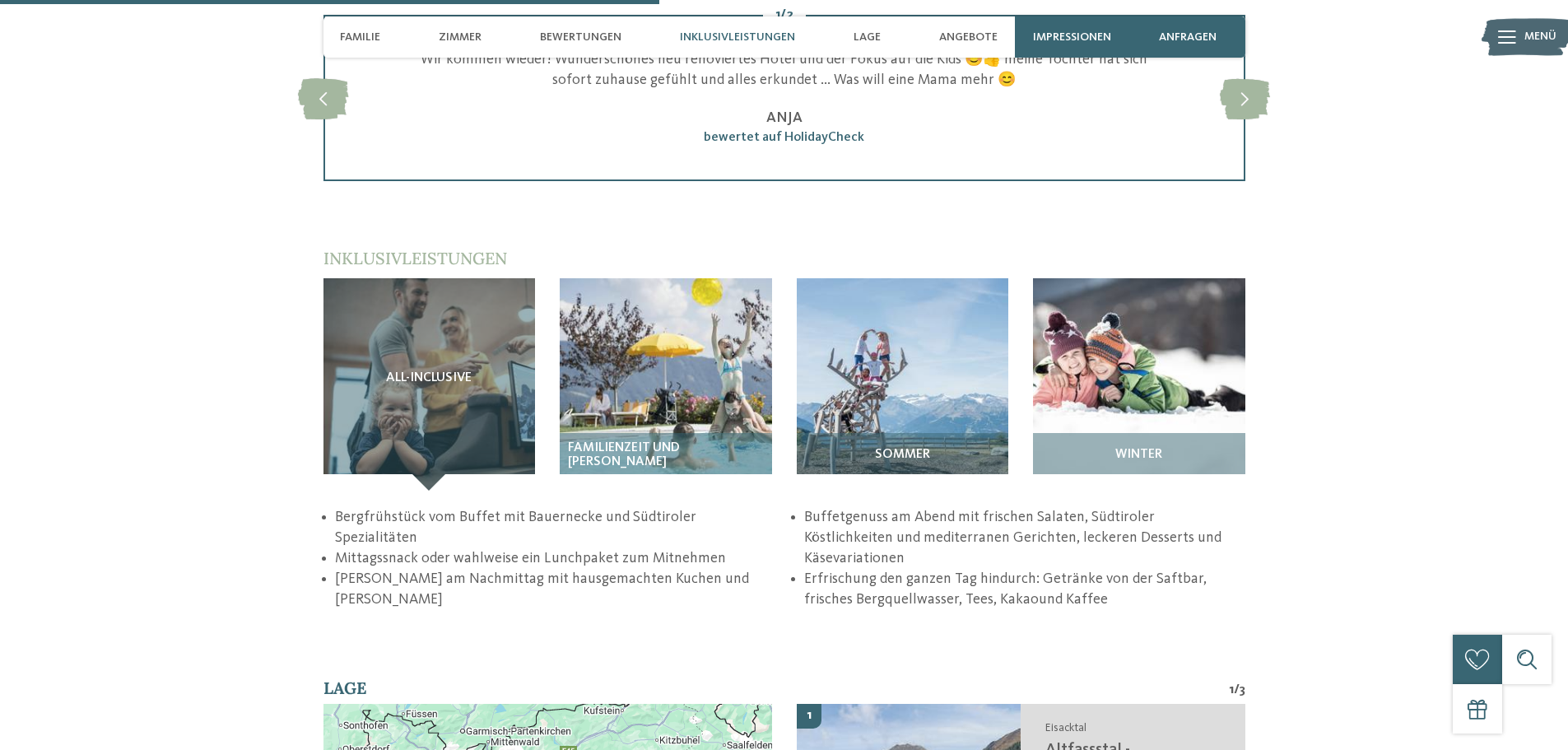
click at [677, 433] on div "Familienzeit und Badewelt" at bounding box center [666, 462] width 212 height 57
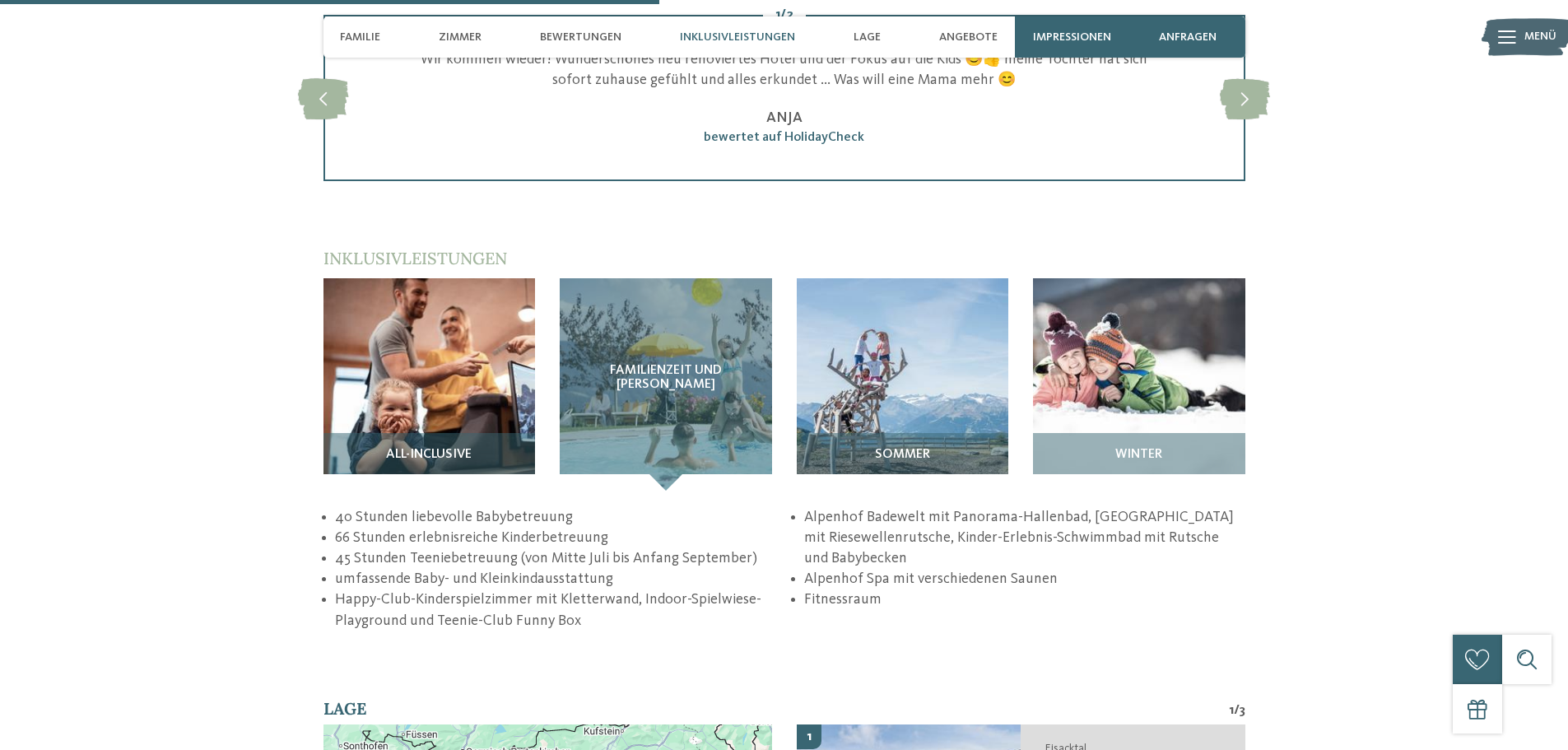
click at [894, 433] on div "Sommer" at bounding box center [902, 462] width 212 height 57
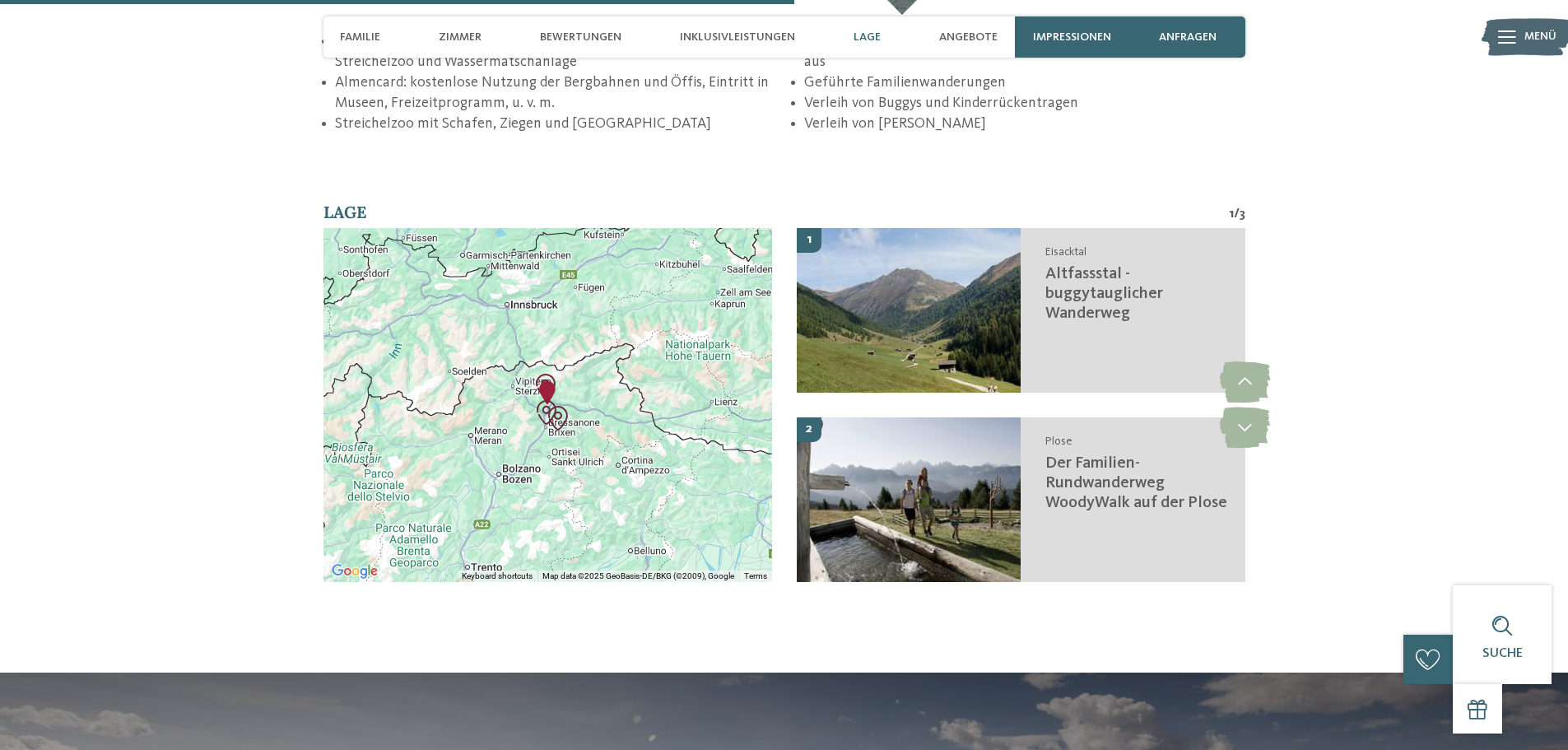
scroll to position [2799, 0]
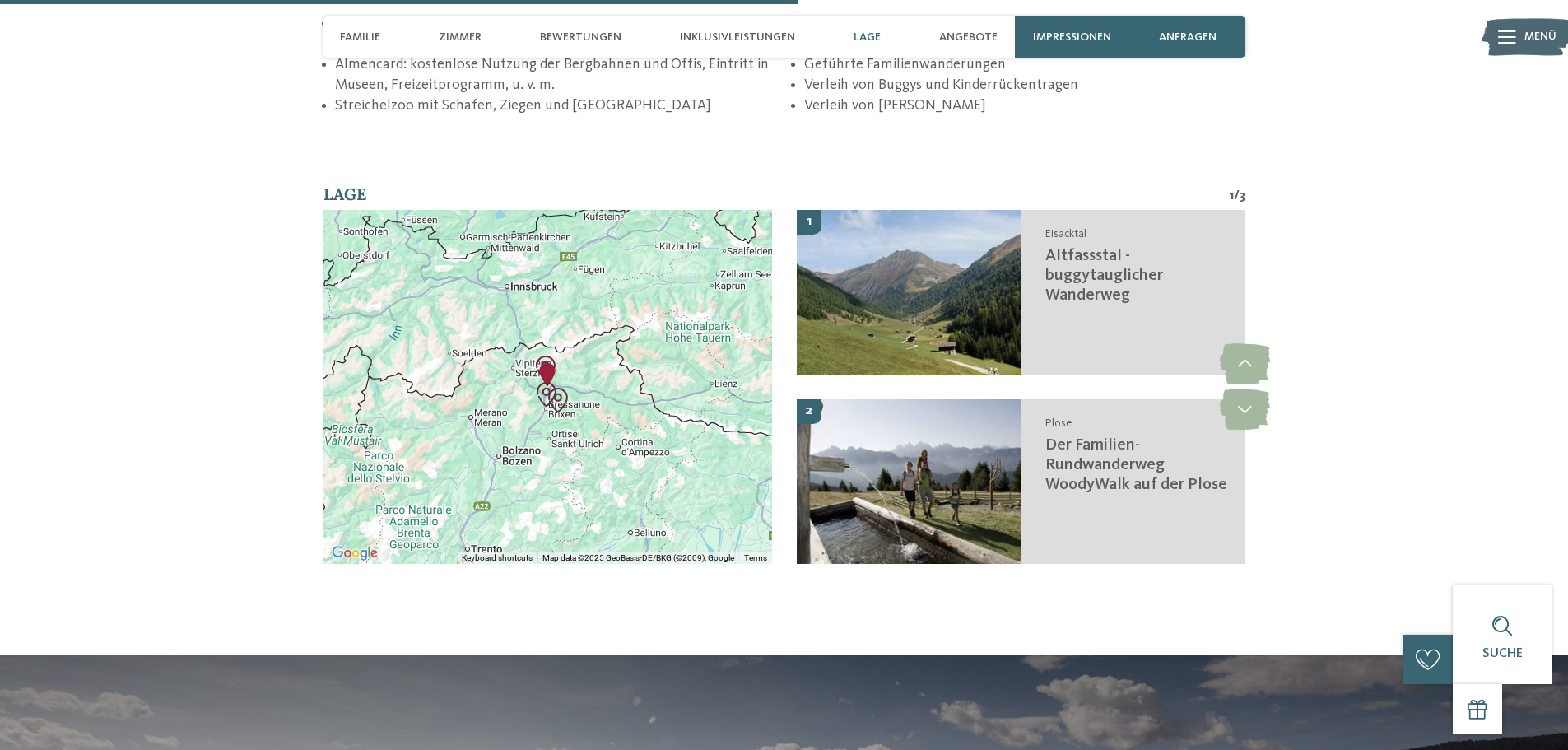
click at [1254, 391] on icon at bounding box center [1245, 409] width 51 height 42
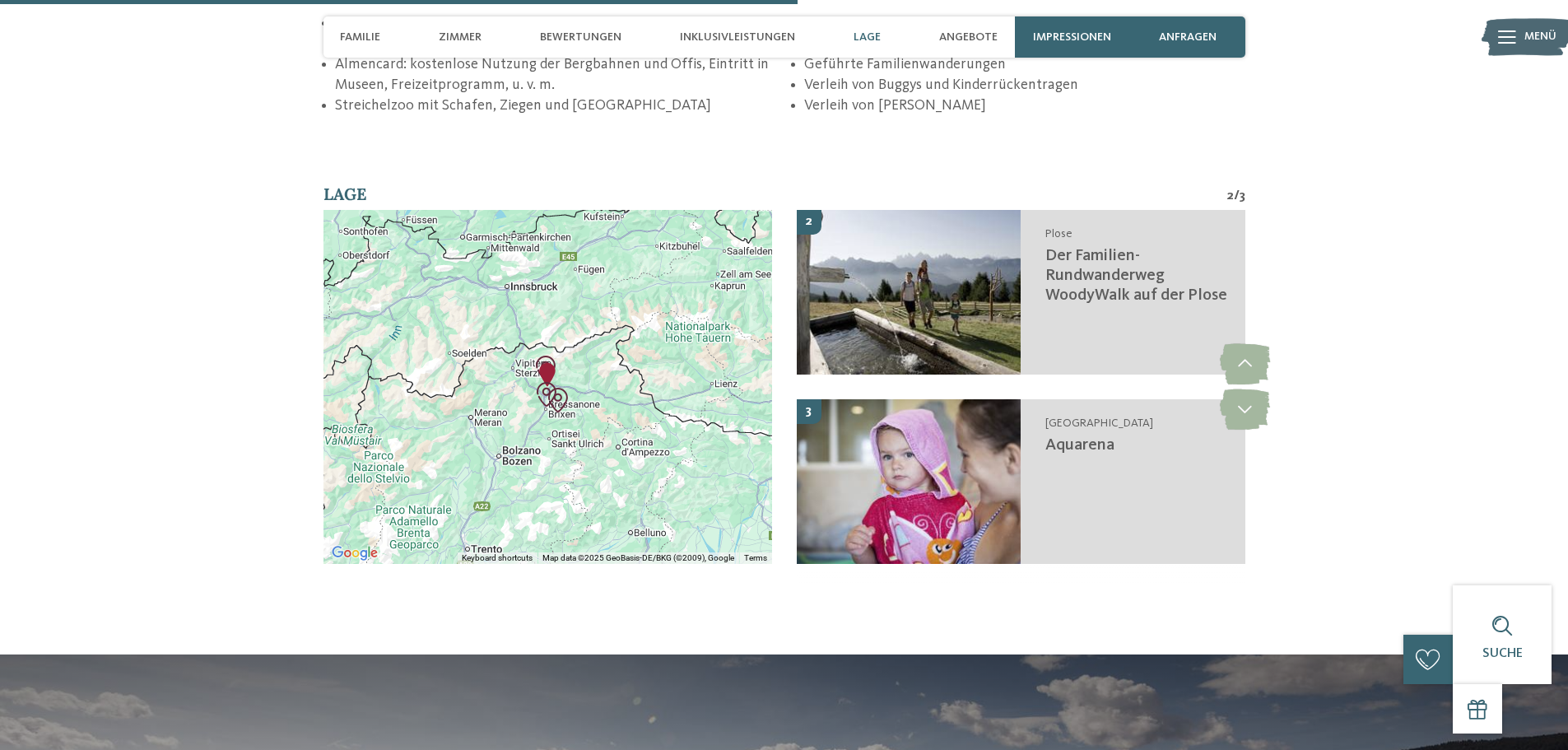
click at [1244, 392] on icon at bounding box center [1245, 409] width 51 height 42
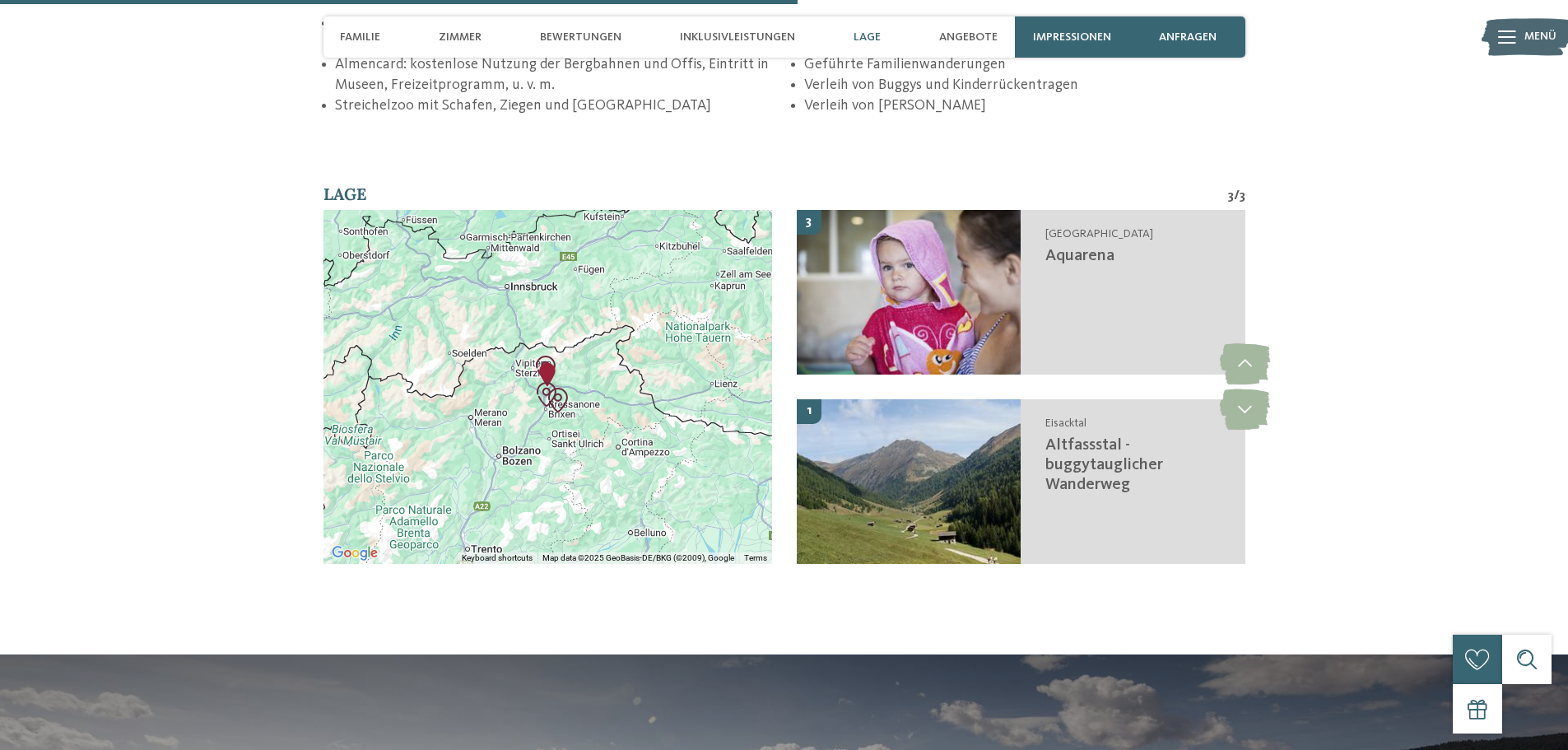
click at [1252, 392] on icon at bounding box center [1245, 409] width 51 height 42
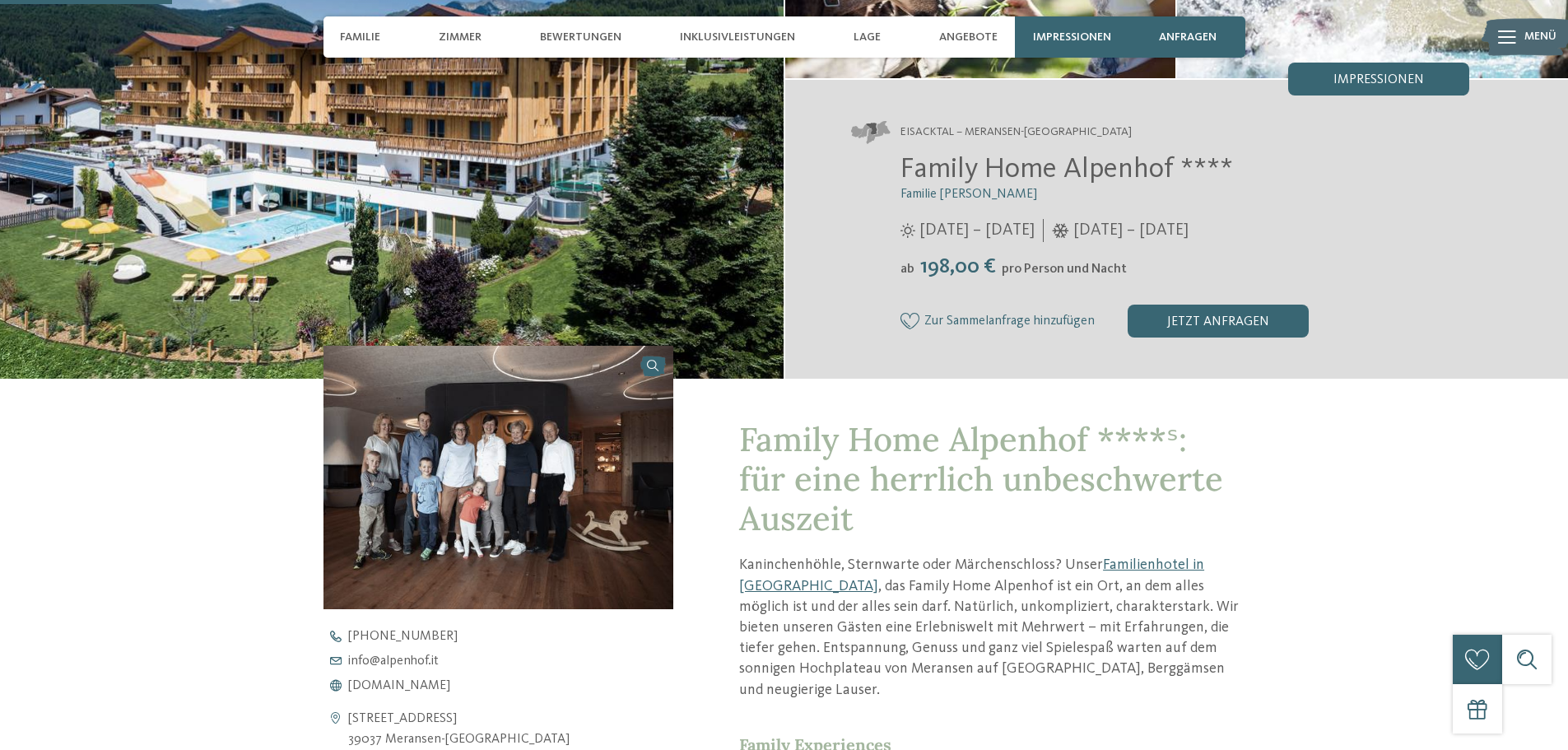
scroll to position [247, 0]
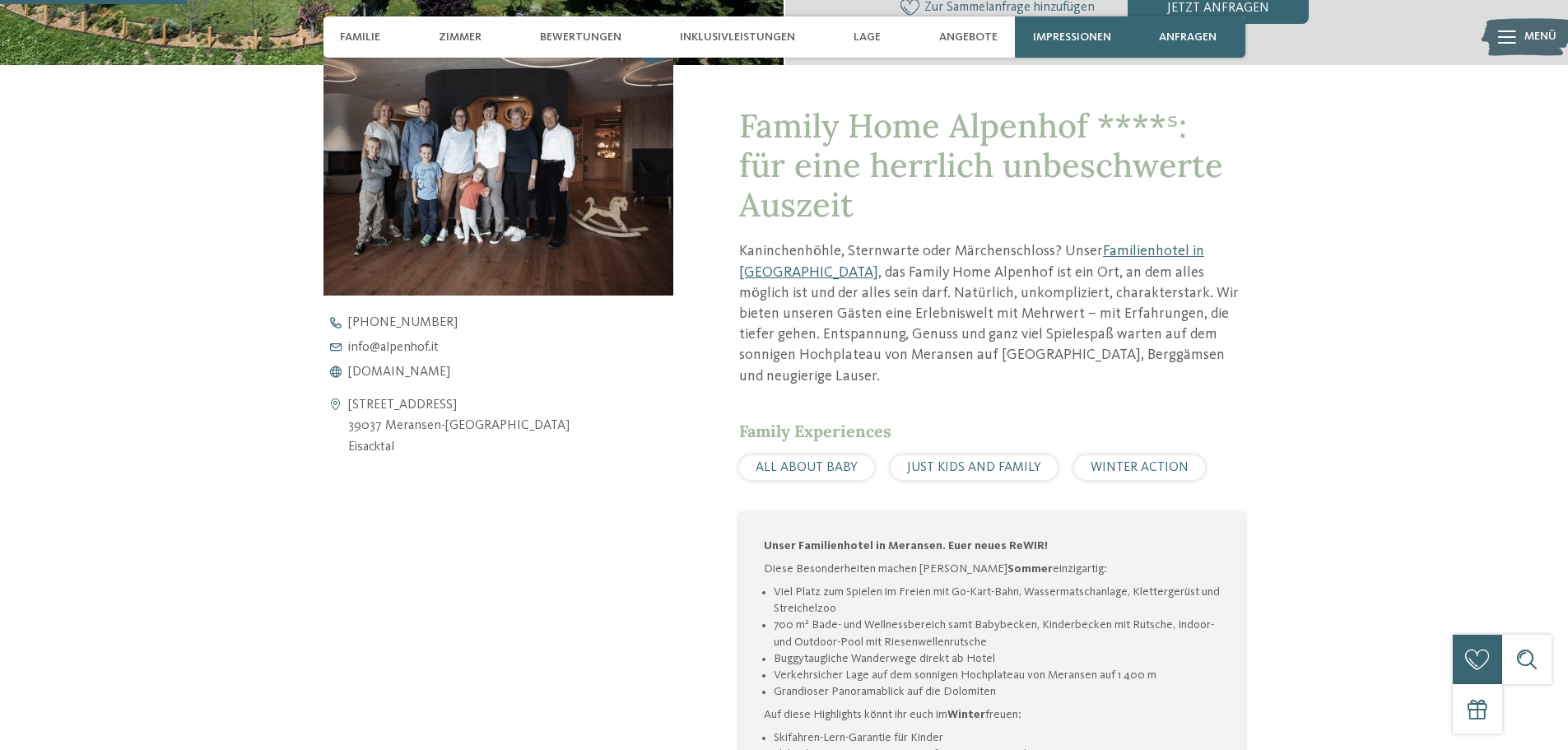
scroll to position [659, 0]
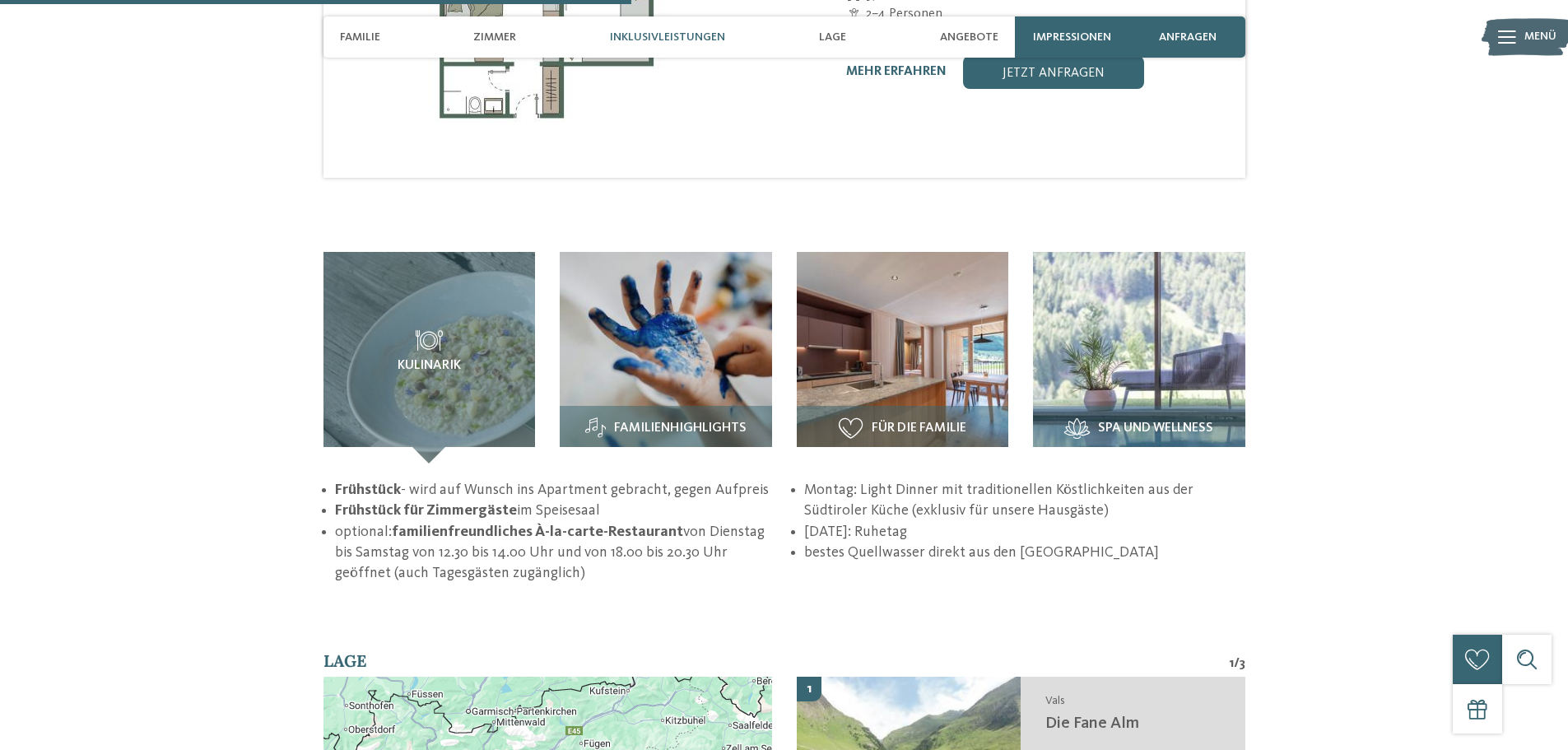
scroll to position [2388, 0]
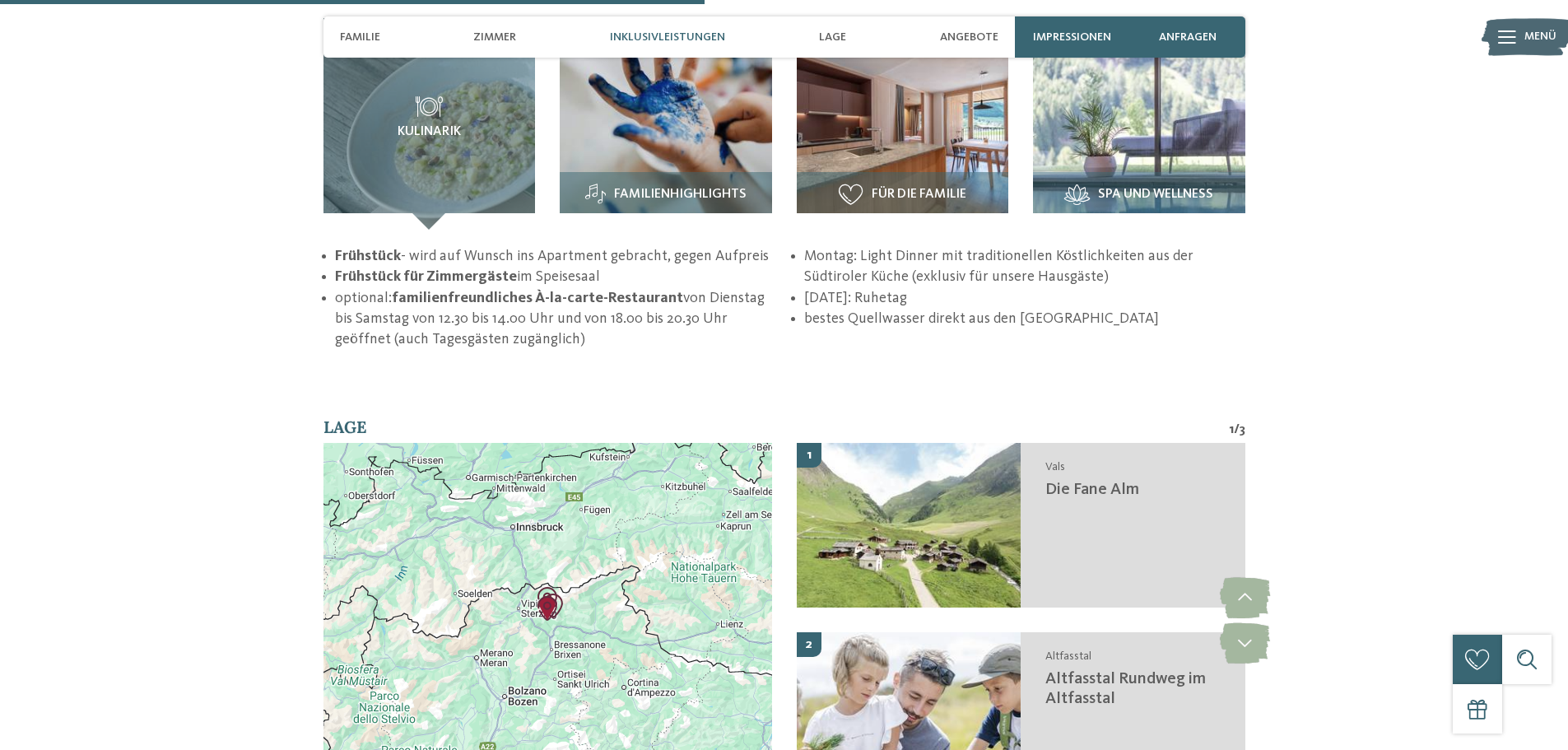
click at [686, 187] on span "Familienhighlights" at bounding box center [680, 194] width 133 height 15
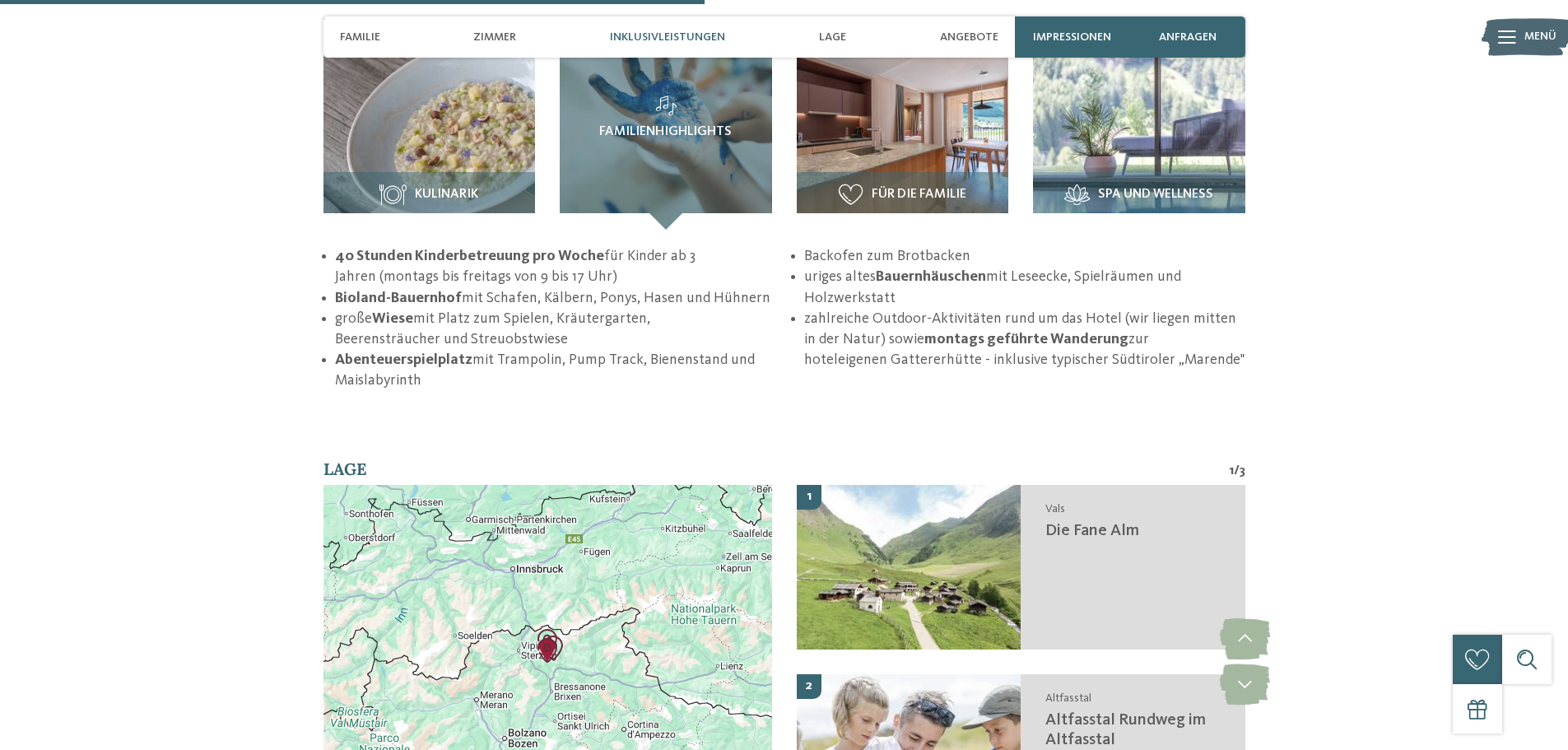
click at [926, 187] on span "Für die Familie" at bounding box center [919, 194] width 95 height 15
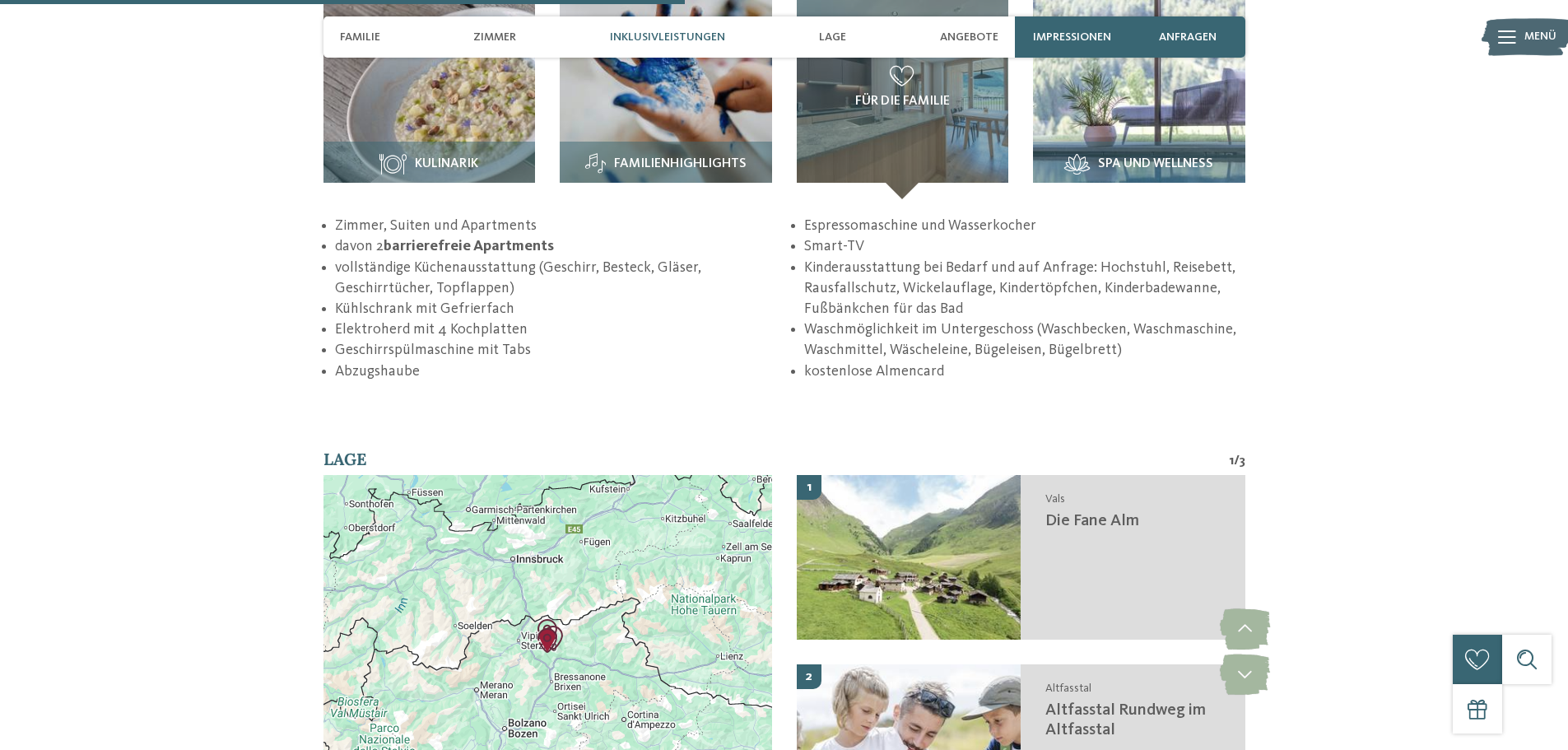
scroll to position [2634, 0]
